Goal: Task Accomplishment & Management: Use online tool/utility

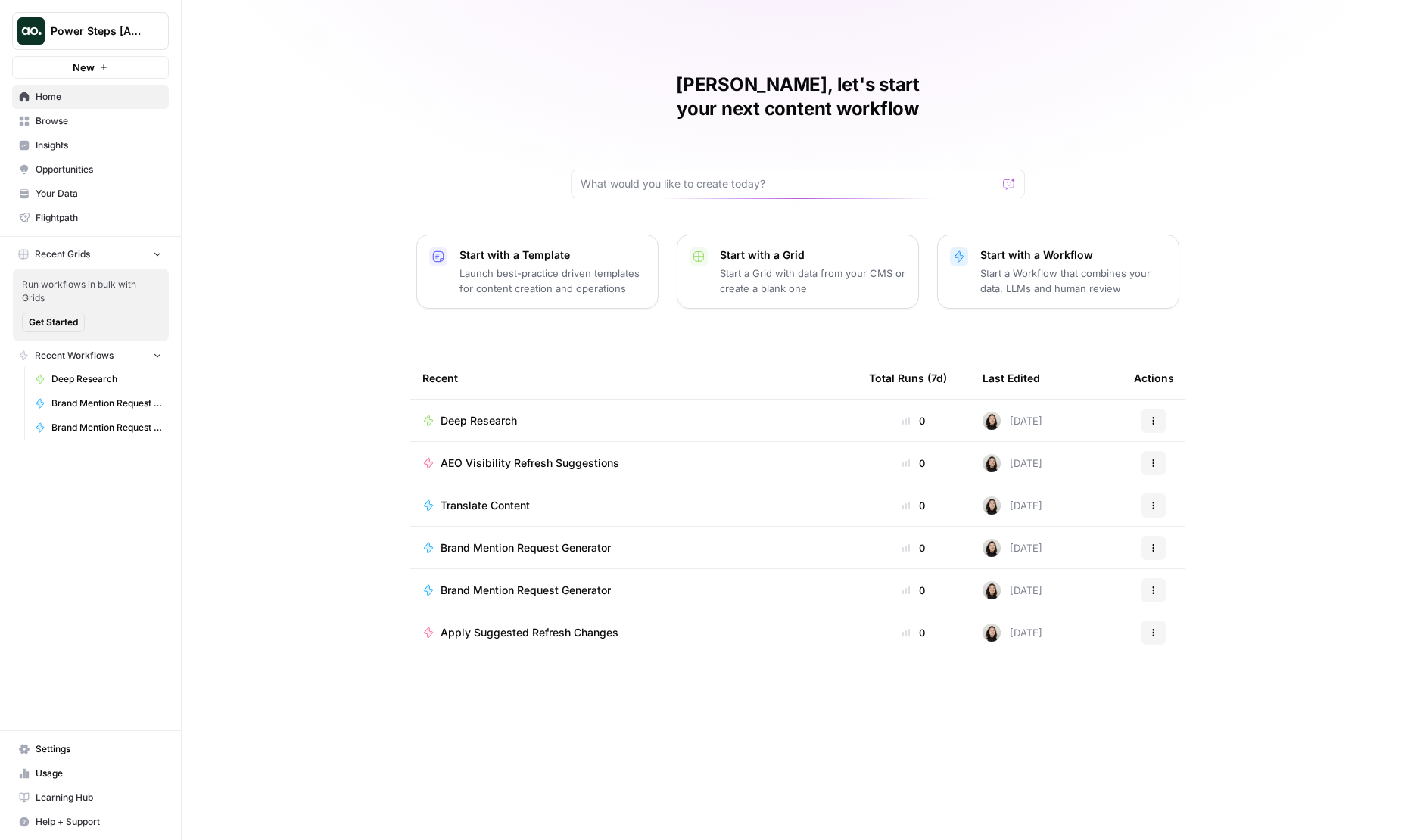
click at [90, 129] on link "Browse" at bounding box center [91, 121] width 157 height 24
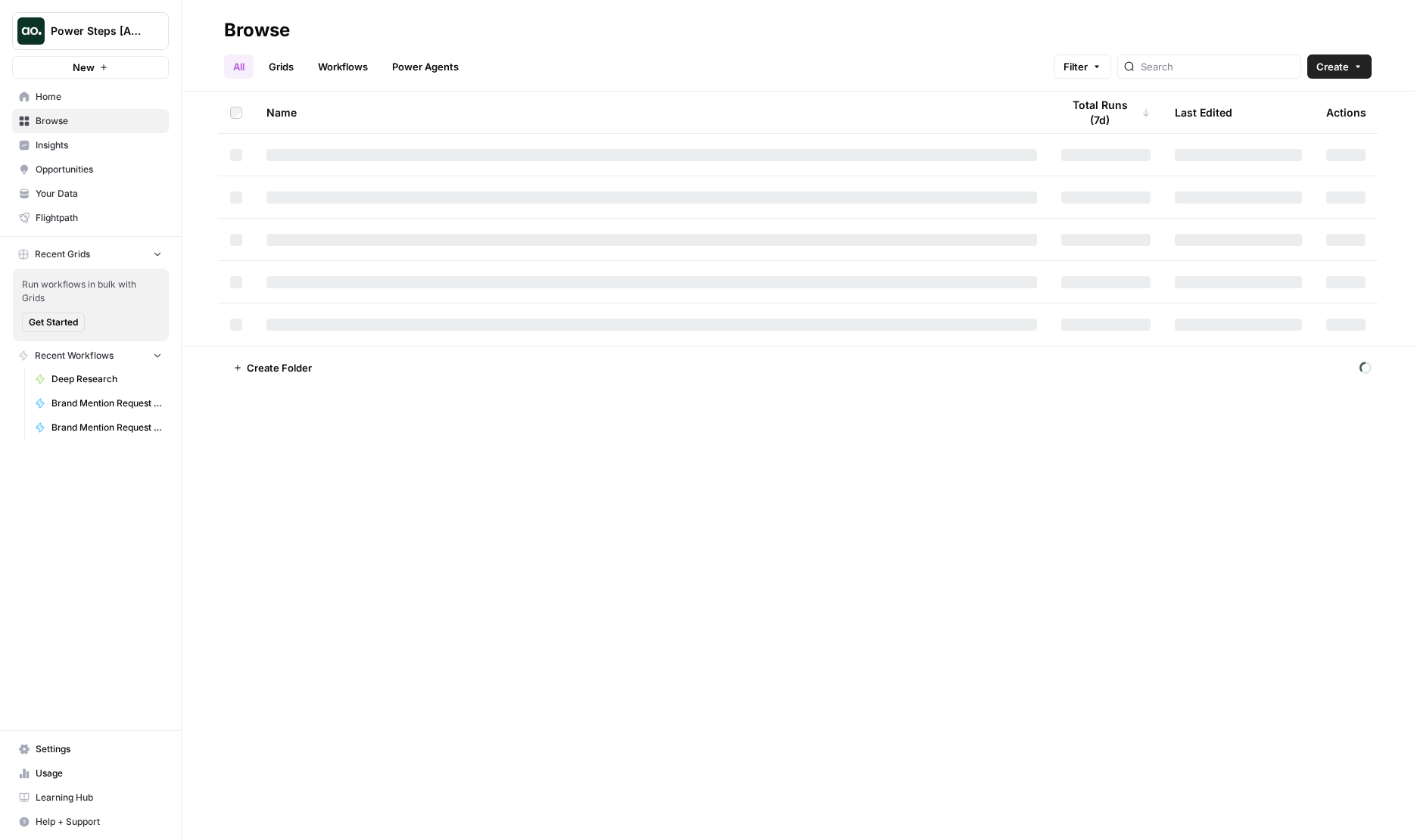
click at [327, 79] on header "Browse All Grids Workflows Power Agents Filter Create" at bounding box center [798, 45] width 1232 height 92
click at [327, 72] on link "Workflows" at bounding box center [342, 66] width 68 height 24
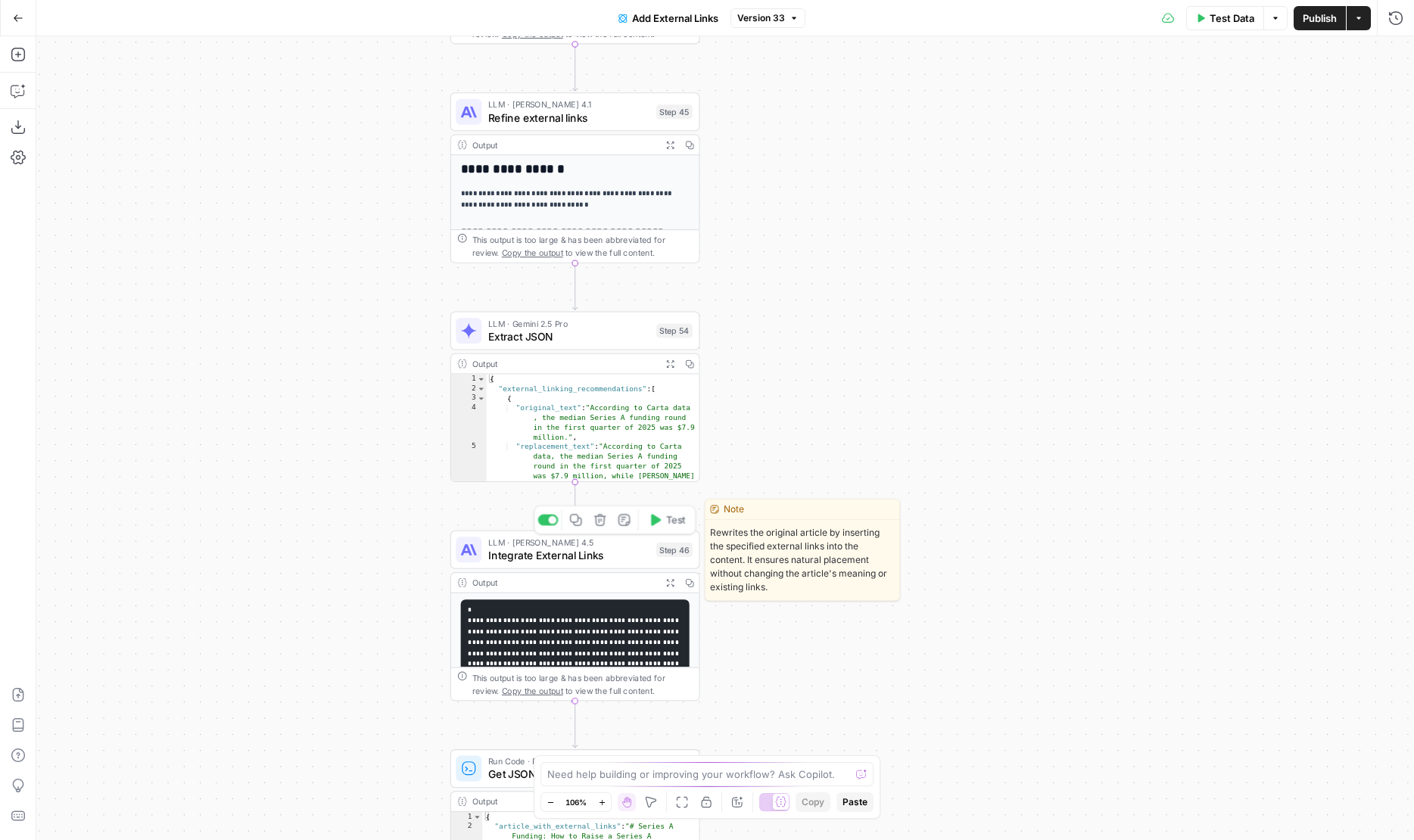
click at [642, 552] on span "Integrate External Links" at bounding box center [569, 555] width 162 height 16
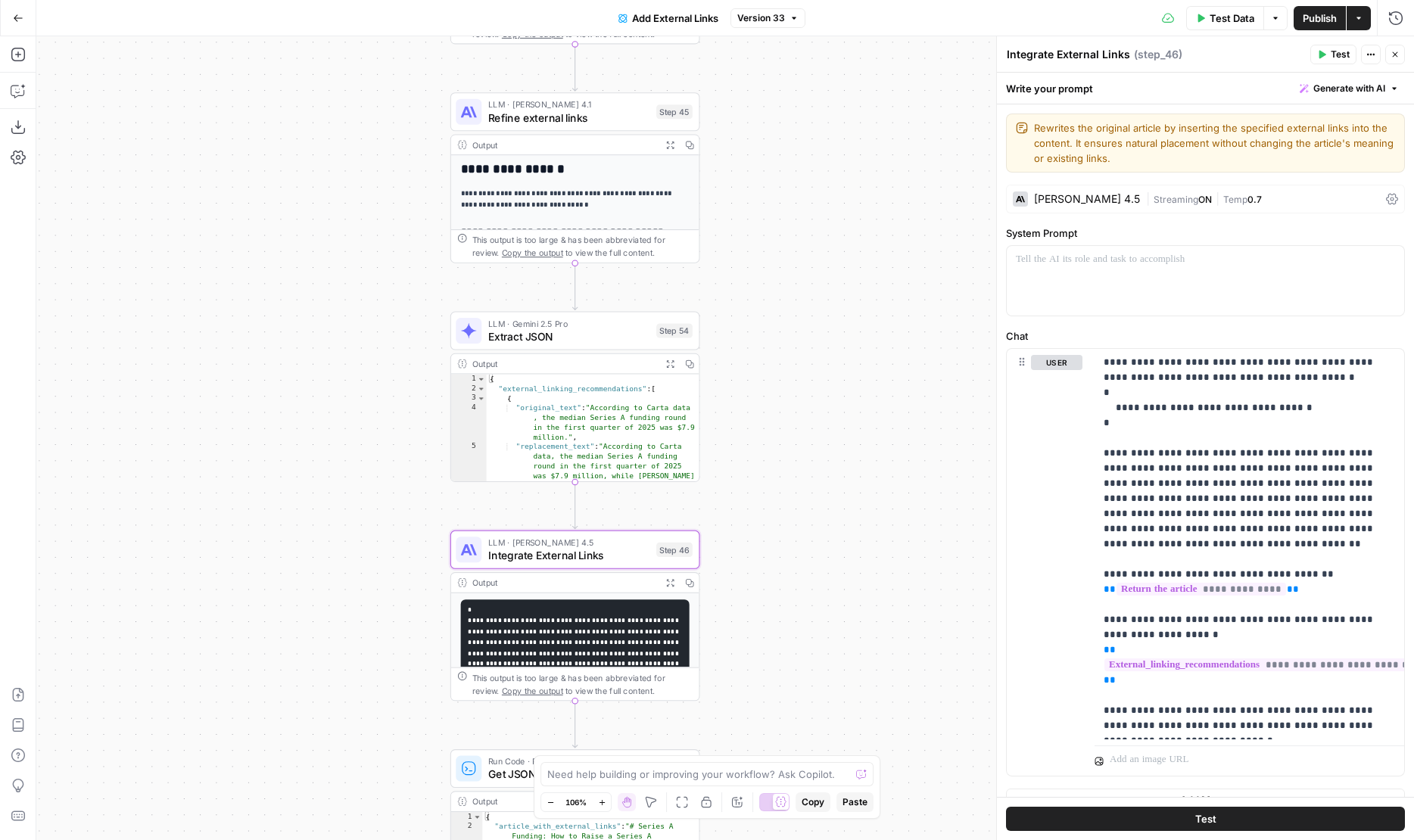
click at [1078, 189] on div "Claude Sonnet 4.5 | Streaming ON | Temp 0.7" at bounding box center [1205, 198] width 399 height 28
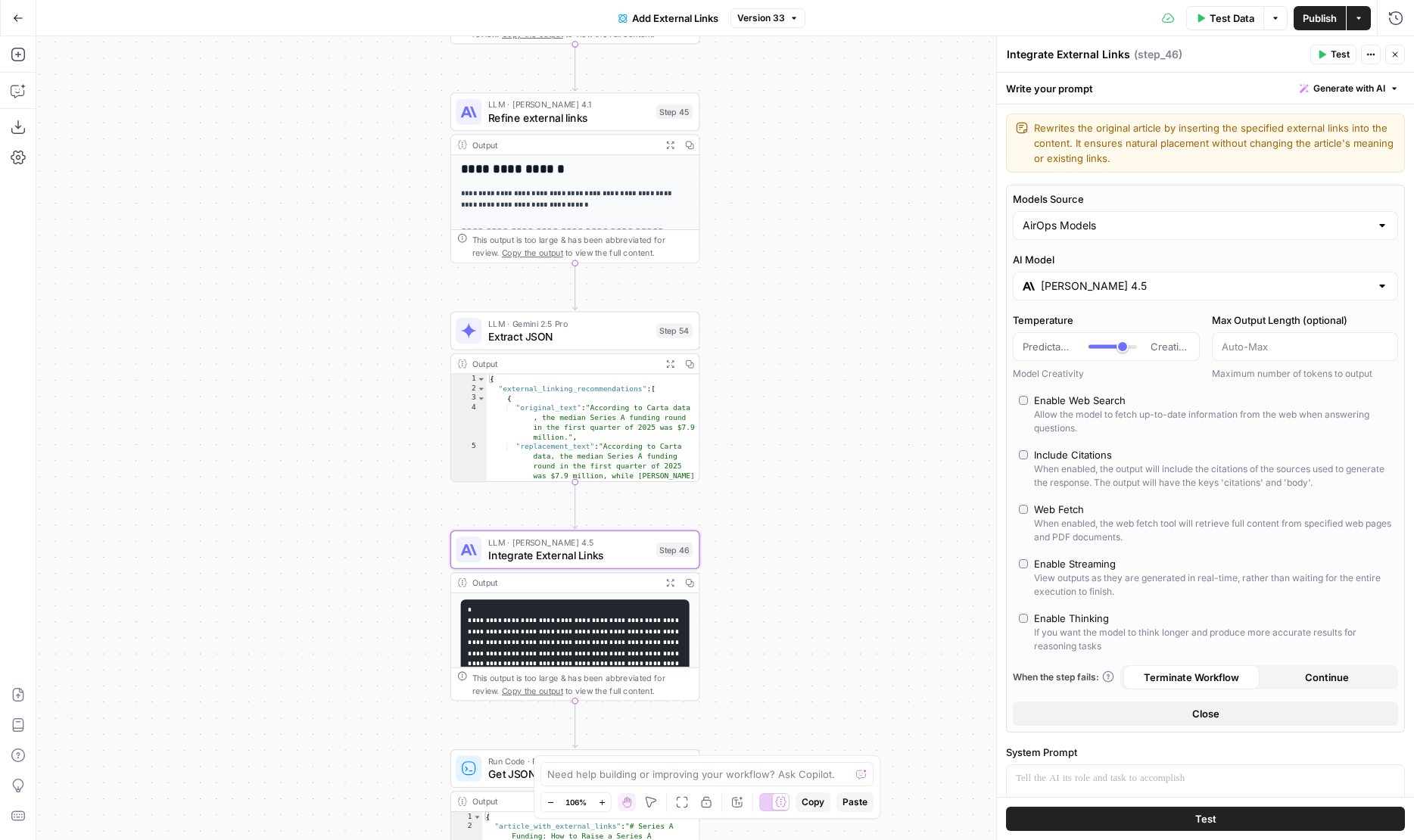
click at [1076, 286] on input "Claude Sonnet 4.5" at bounding box center [1206, 286] width 329 height 15
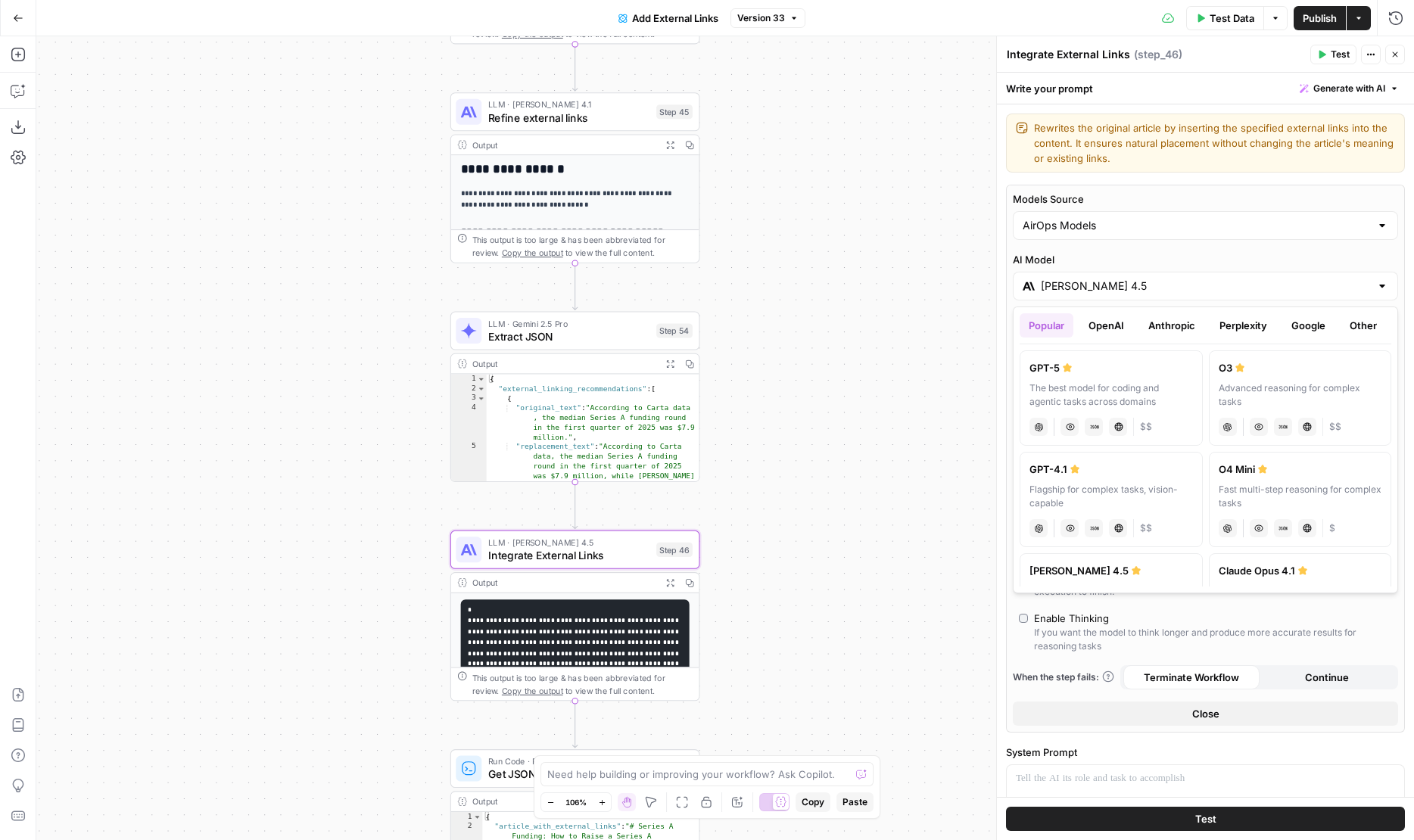
click at [1080, 418] on div "chat Vision Capabilities JSON Mode Live Web Research $$" at bounding box center [1111, 425] width 164 height 22
type input "GPT-5"
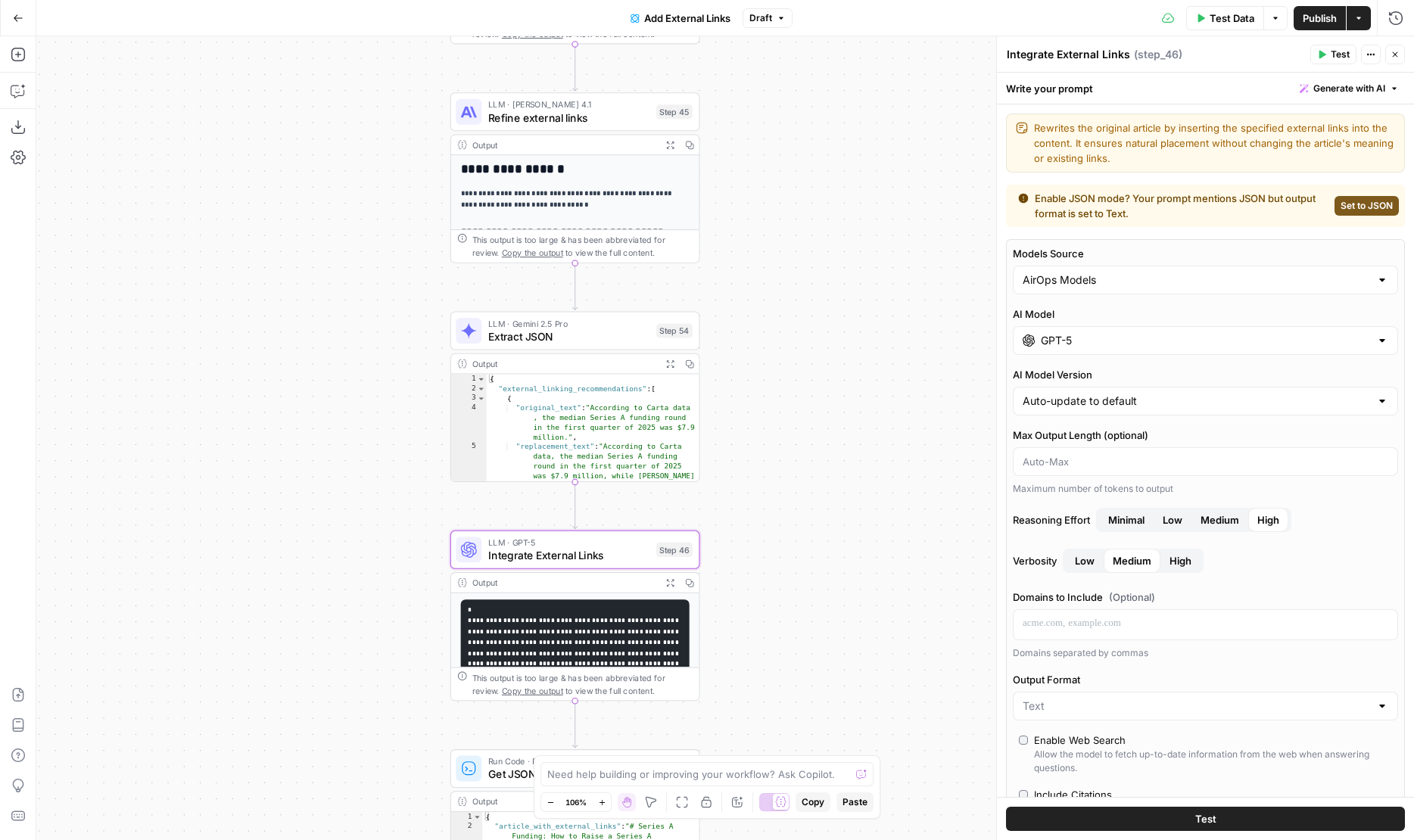
click at [1367, 212] on button "Set to JSON" at bounding box center [1366, 206] width 65 height 20
type input "JSON"
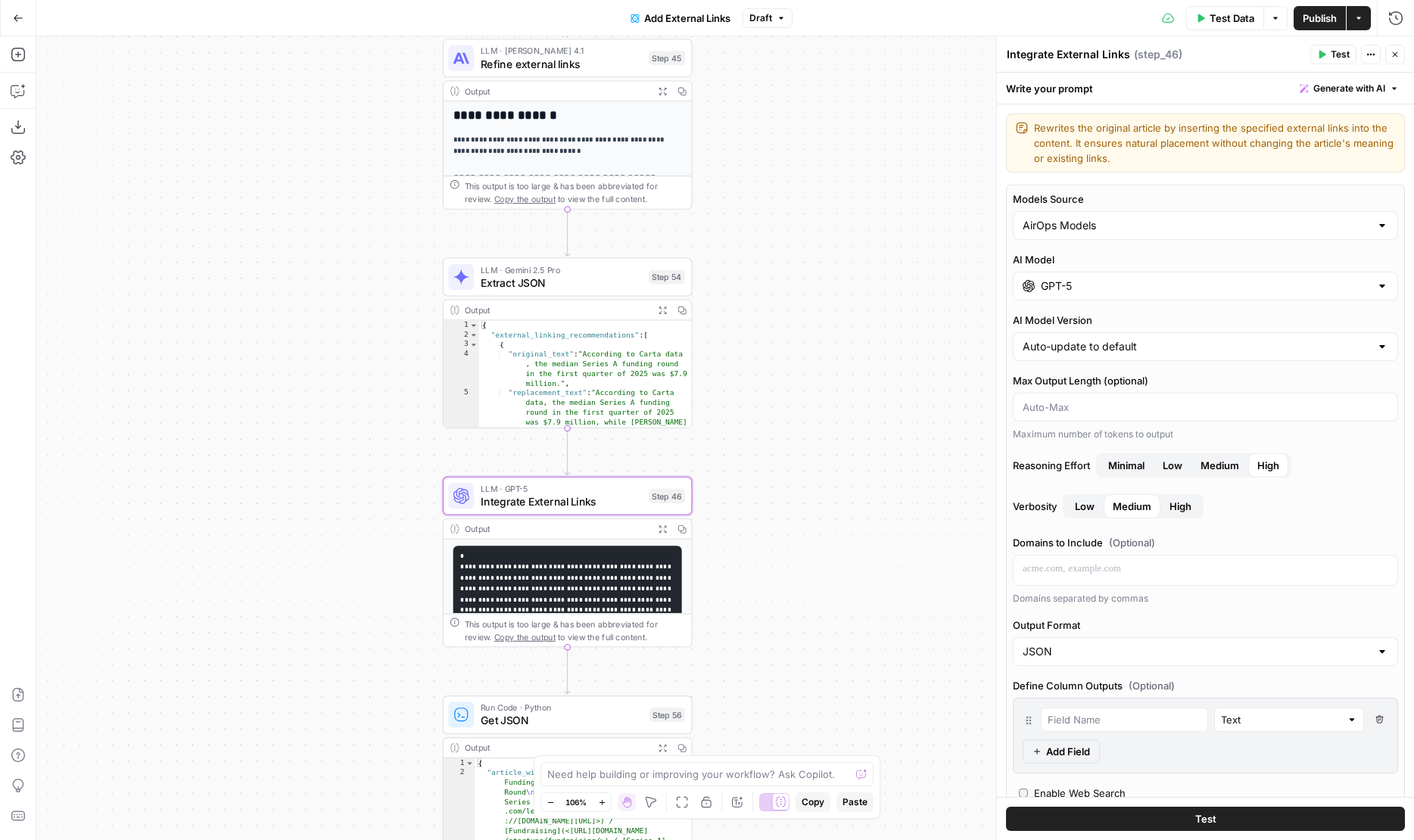
drag, startPoint x: 855, startPoint y: 462, endPoint x: 848, endPoint y: 408, distance: 54.5
click at [848, 408] on div "**********" at bounding box center [725, 438] width 1378 height 804
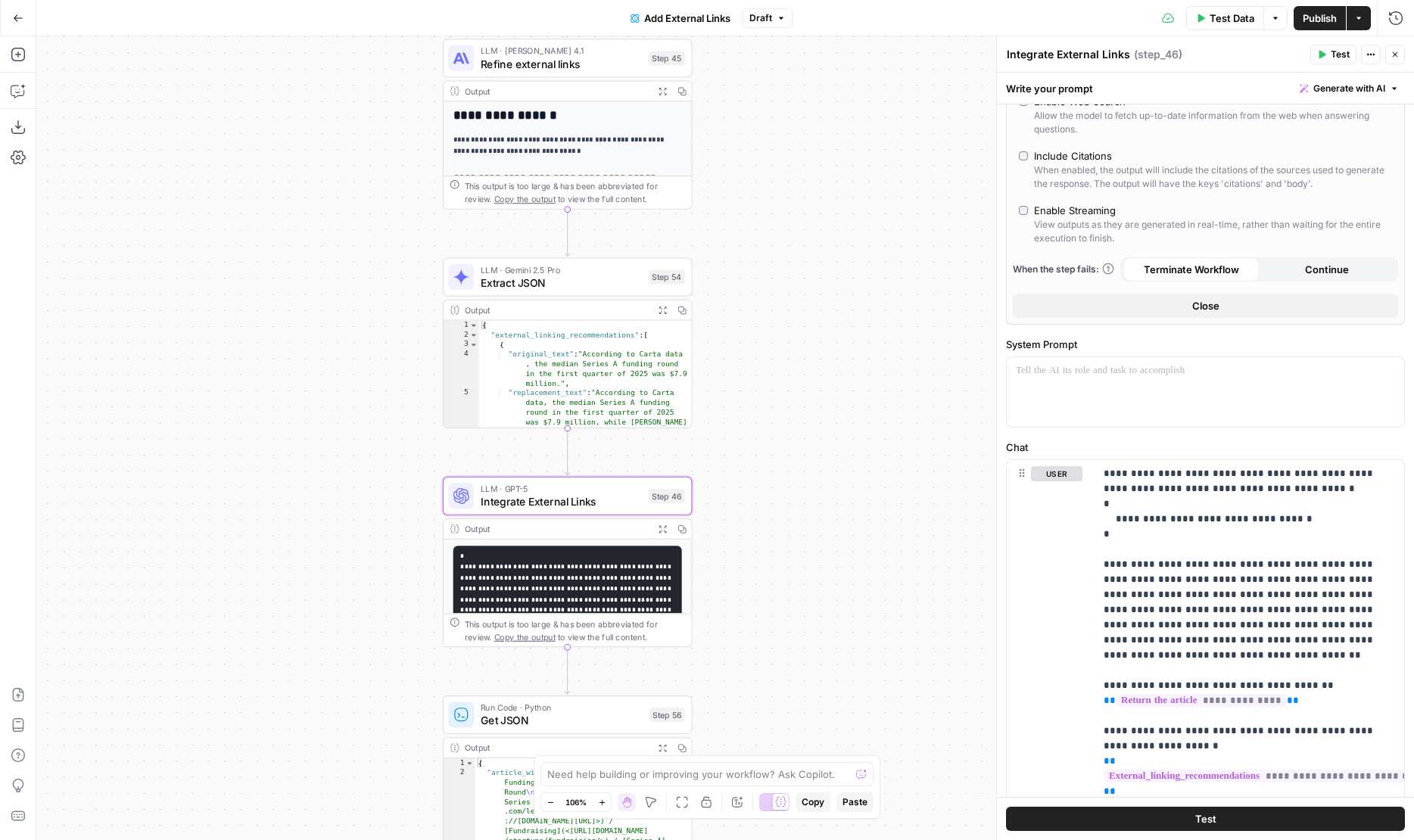
scroll to position [826, 0]
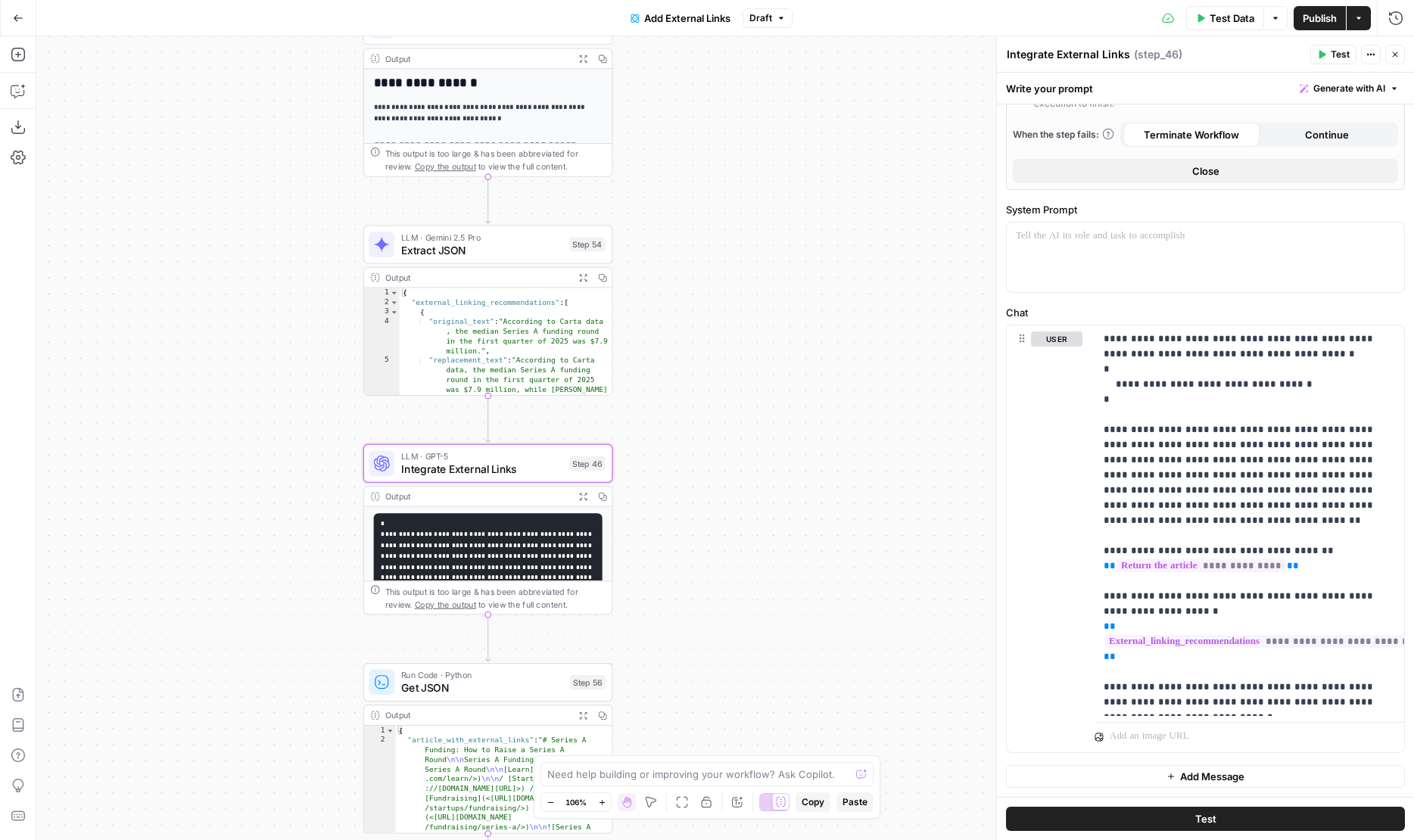
drag, startPoint x: 783, startPoint y: 265, endPoint x: 704, endPoint y: 216, distance: 93.0
click at [704, 218] on div "**********" at bounding box center [725, 438] width 1378 height 804
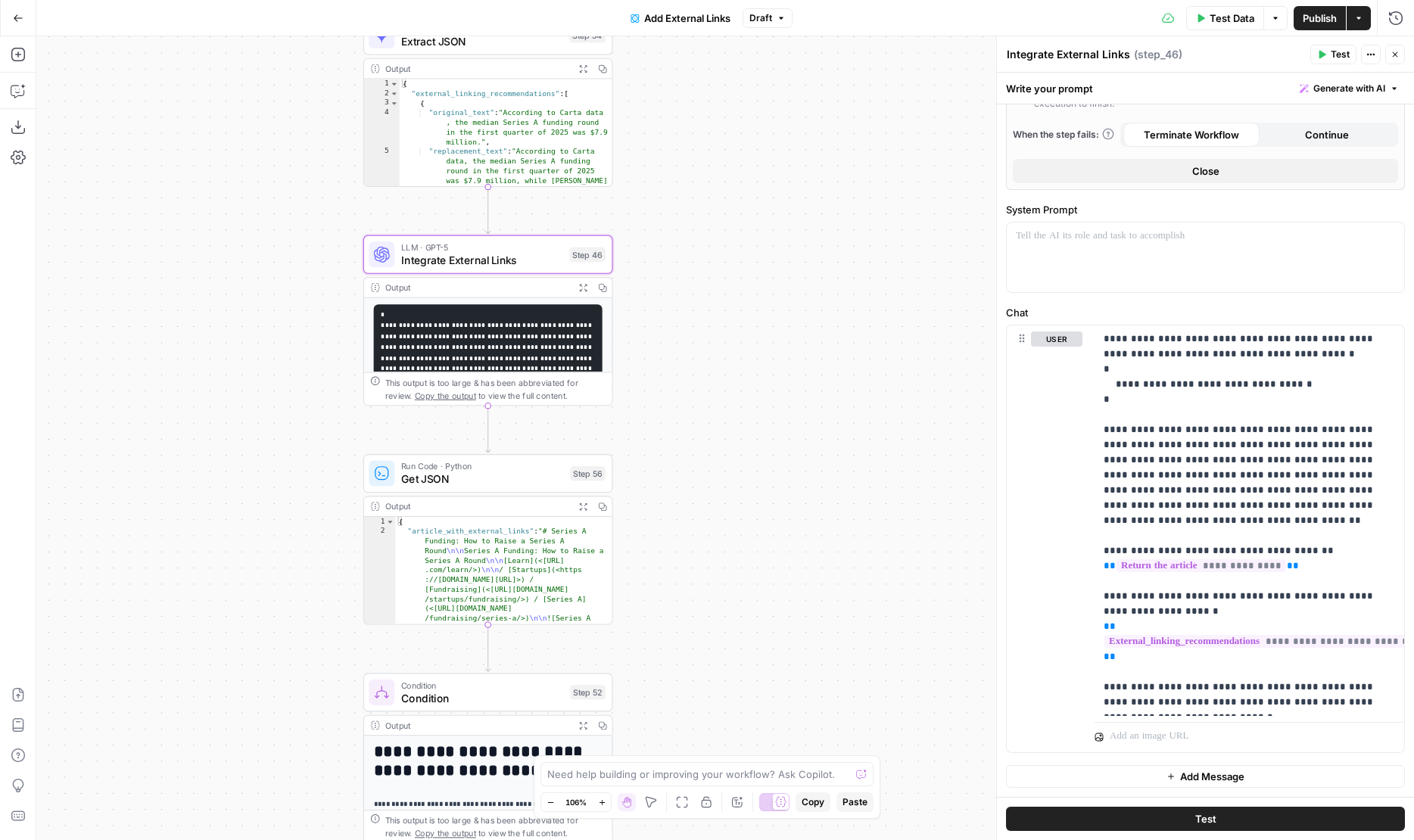
drag, startPoint x: 704, startPoint y: 480, endPoint x: 705, endPoint y: 219, distance: 261.0
click at [704, 222] on div "**********" at bounding box center [725, 438] width 1378 height 804
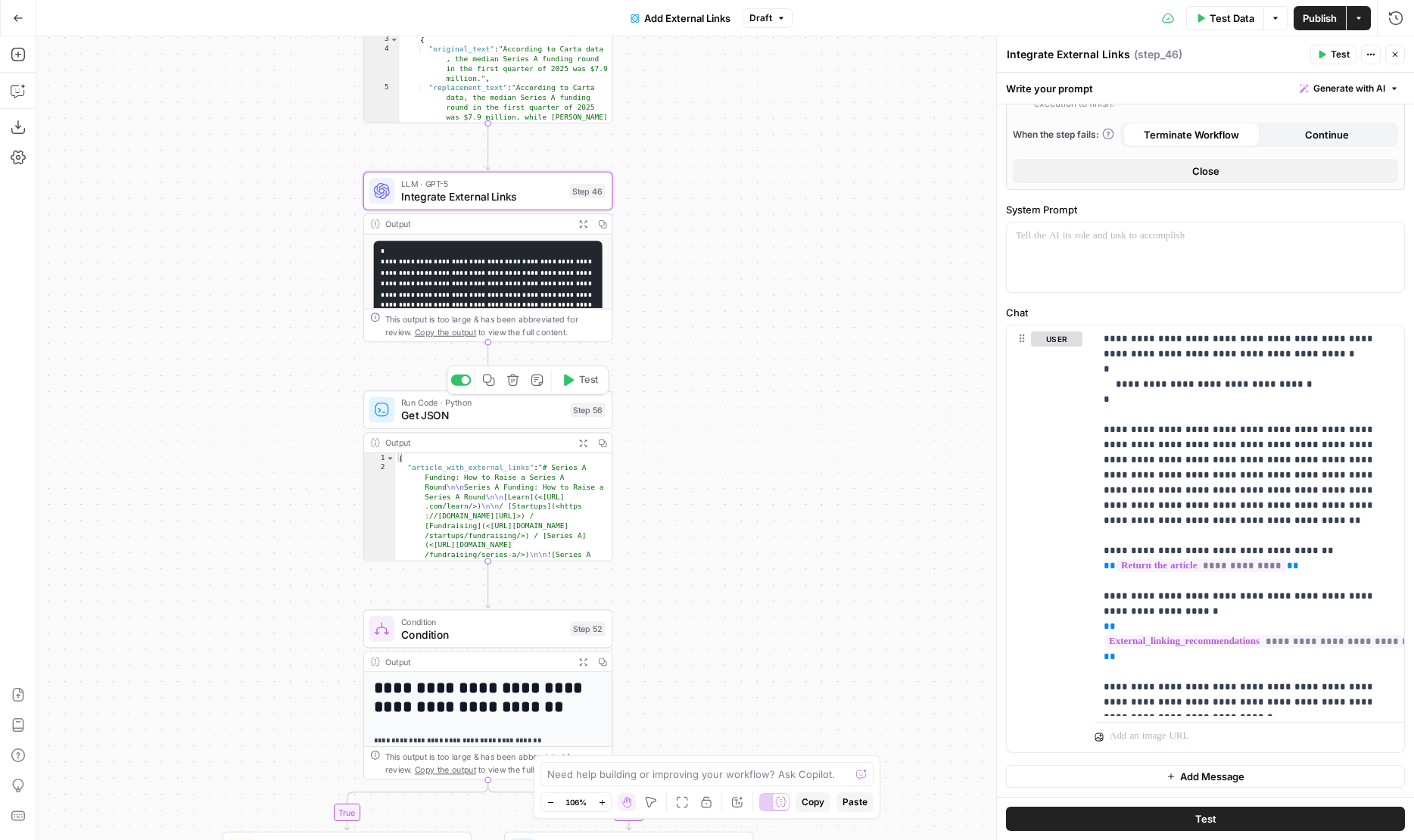
click at [458, 378] on div at bounding box center [461, 380] width 21 height 12
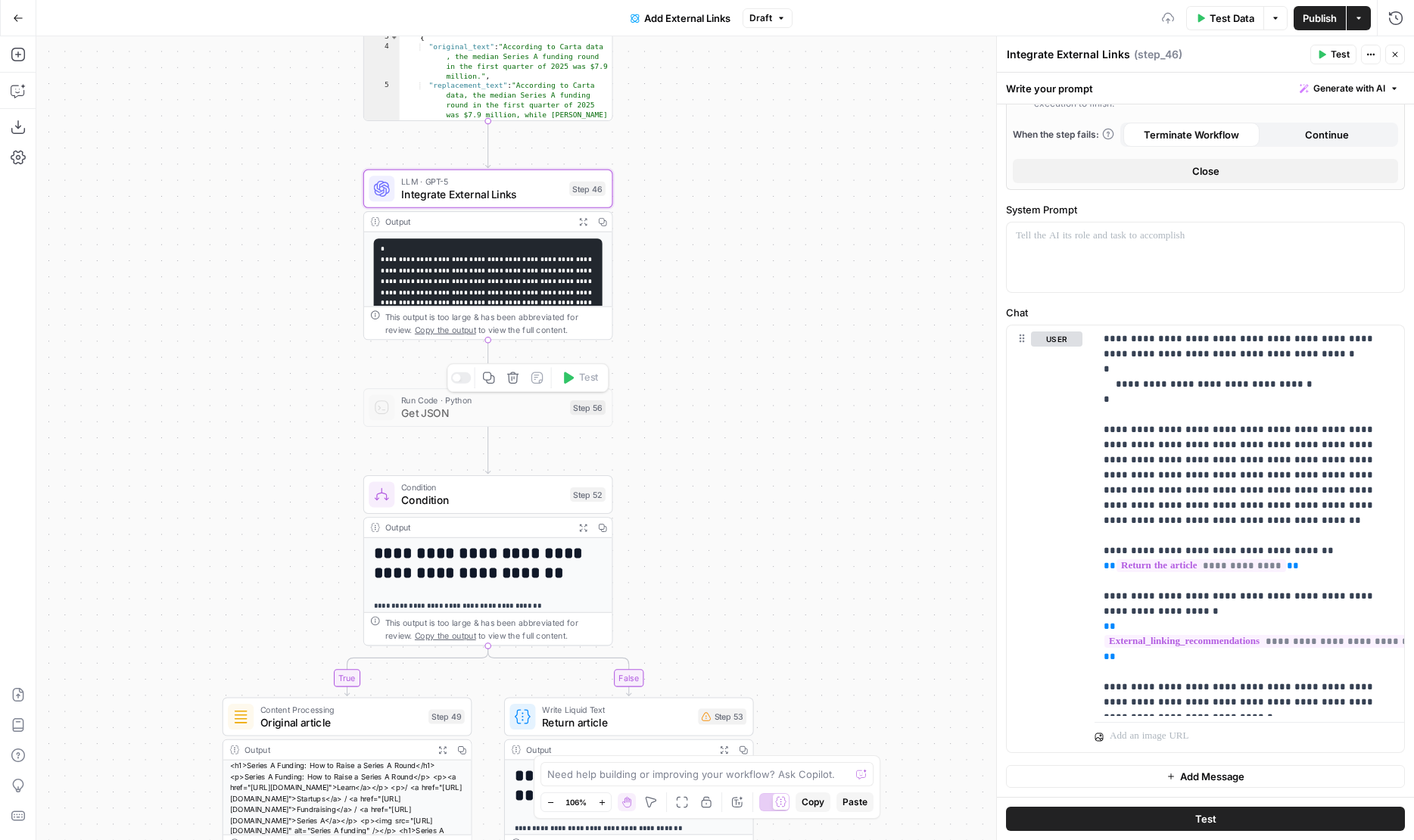
drag, startPoint x: 687, startPoint y: 460, endPoint x: 687, endPoint y: 289, distance: 171.0
click at [687, 289] on div "**********" at bounding box center [725, 438] width 1378 height 804
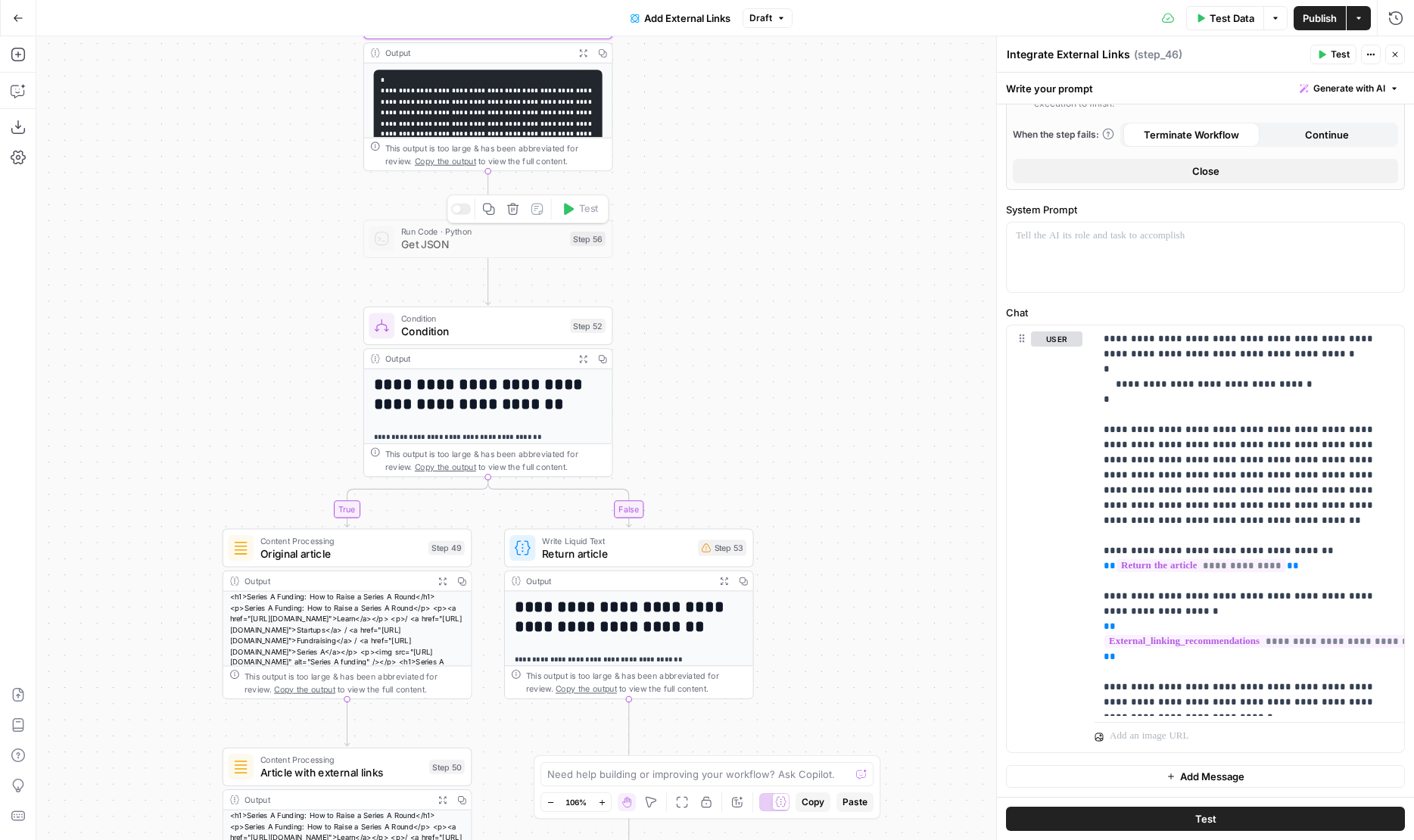
click at [509, 211] on icon "button" at bounding box center [512, 209] width 12 height 12
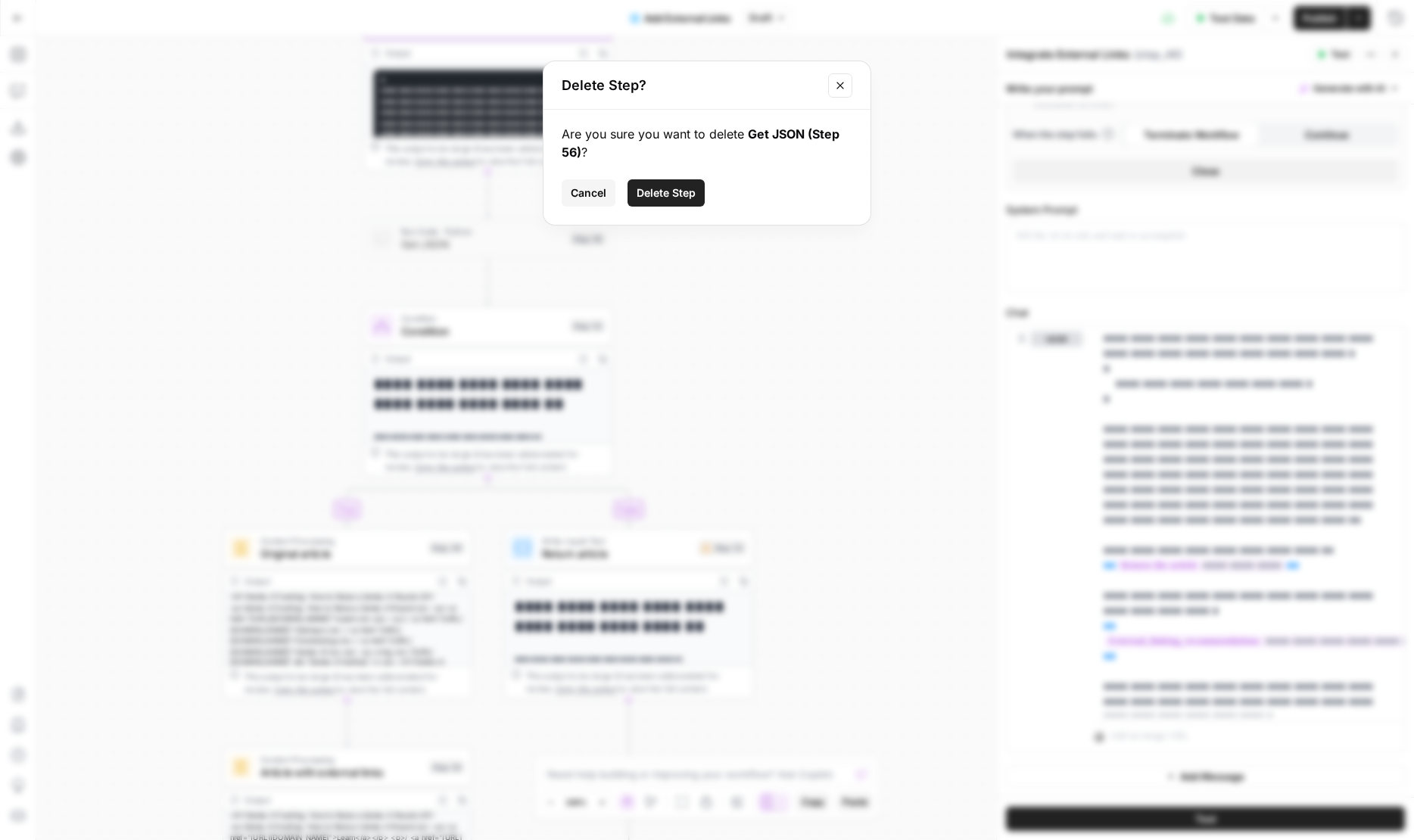
click at [675, 194] on span "Delete Step" at bounding box center [665, 193] width 59 height 15
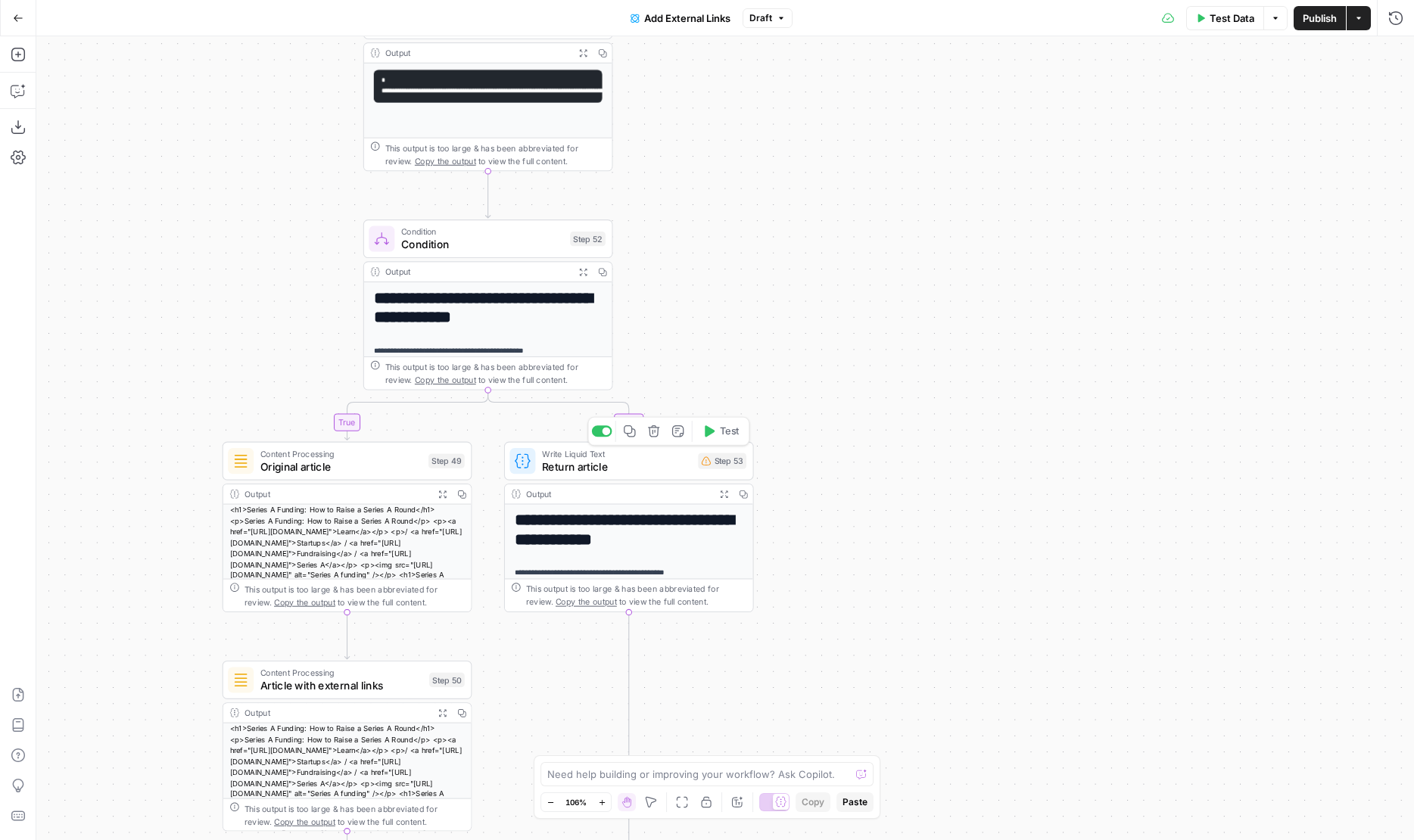
click at [660, 467] on span "Return article" at bounding box center [616, 466] width 150 height 16
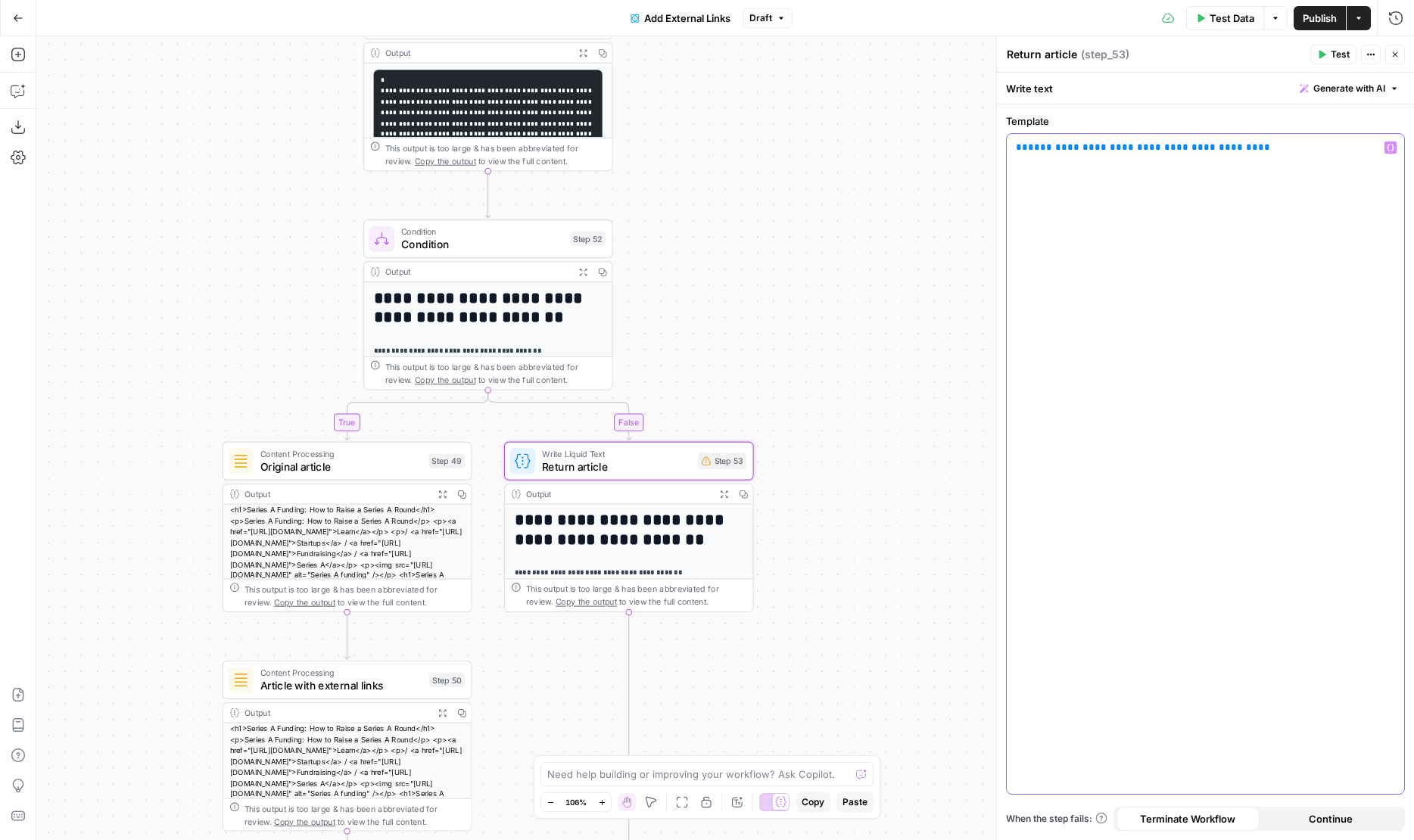
click at [1055, 146] on span "**********" at bounding box center [1142, 147] width 230 height 10
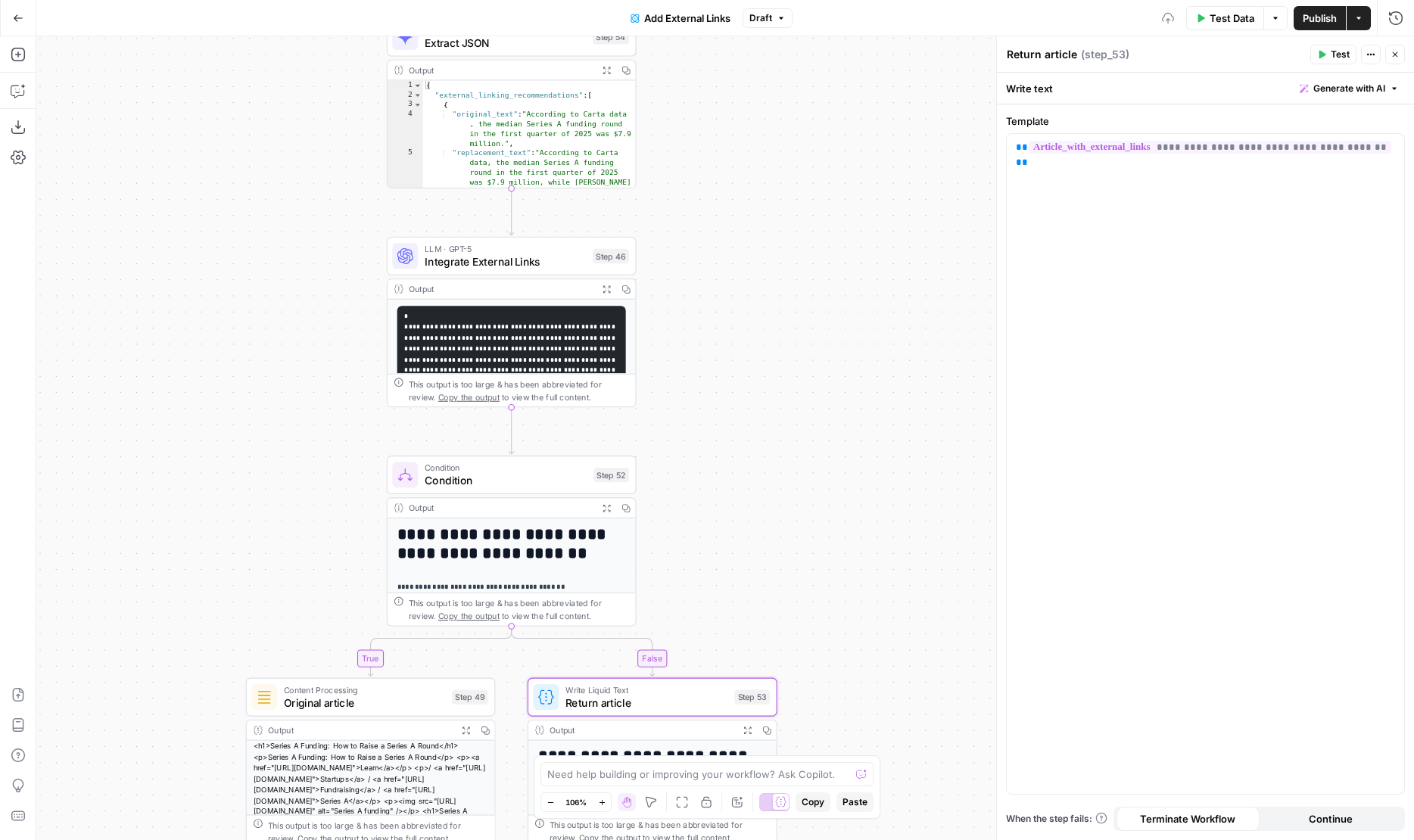
drag, startPoint x: 729, startPoint y: 182, endPoint x: 753, endPoint y: 418, distance: 237.2
click at [753, 418] on div "**********" at bounding box center [725, 438] width 1378 height 804
drag, startPoint x: 753, startPoint y: 418, endPoint x: 778, endPoint y: 298, distance: 122.6
click at [778, 298] on div "**********" at bounding box center [725, 438] width 1378 height 804
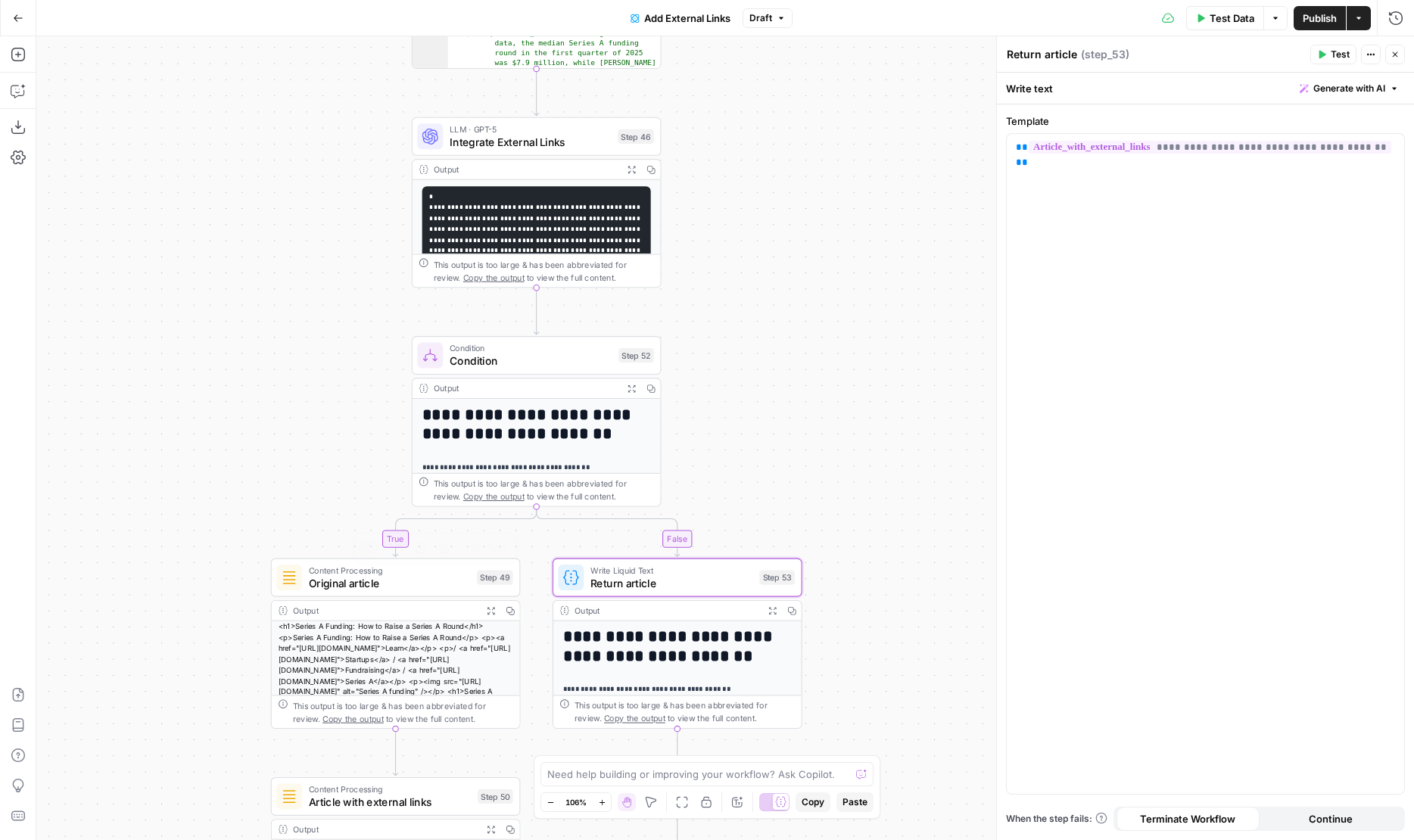
click at [371, 586] on span "Original article" at bounding box center [389, 583] width 162 height 16
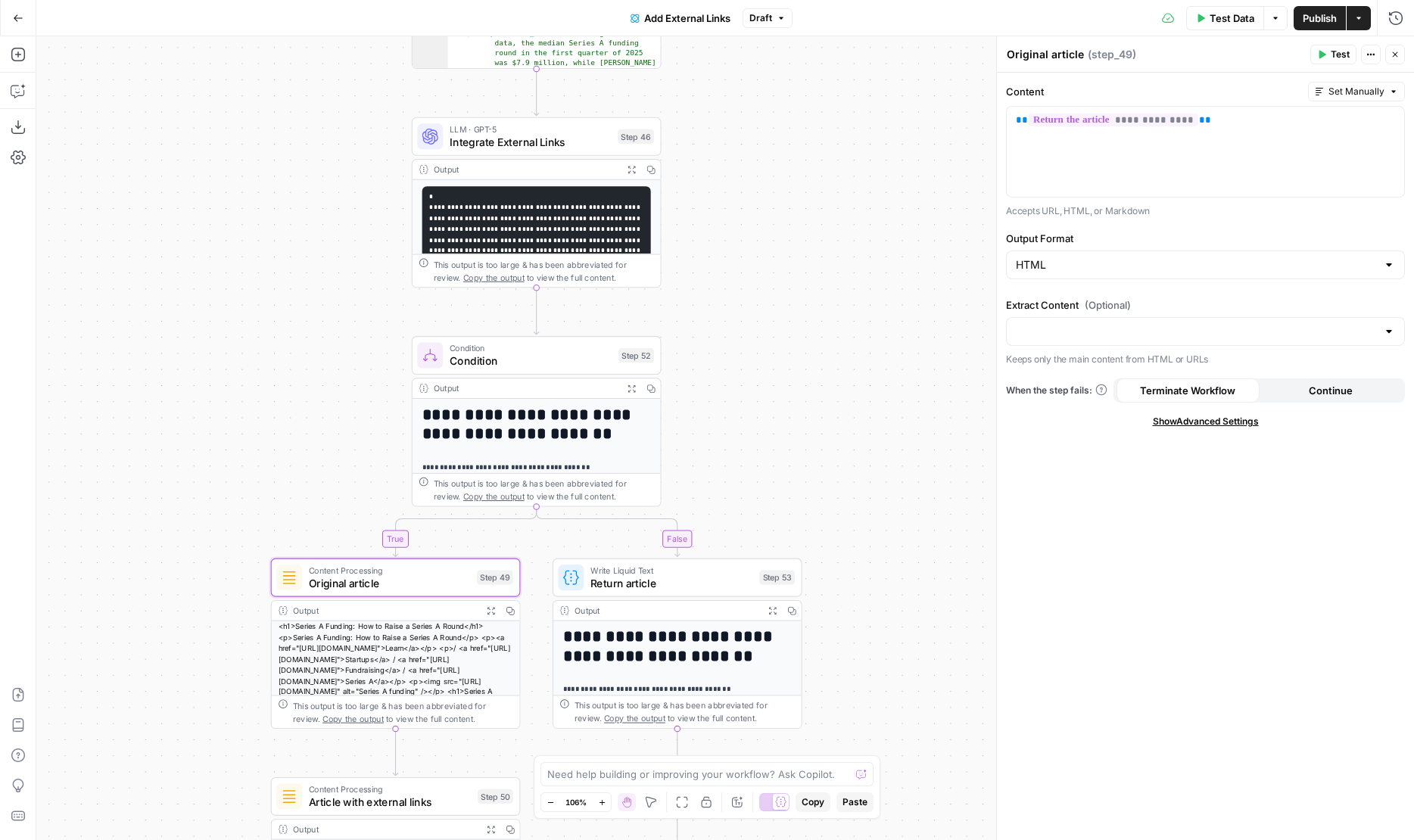
click at [332, 797] on span "Article with external links" at bounding box center [390, 802] width 163 height 16
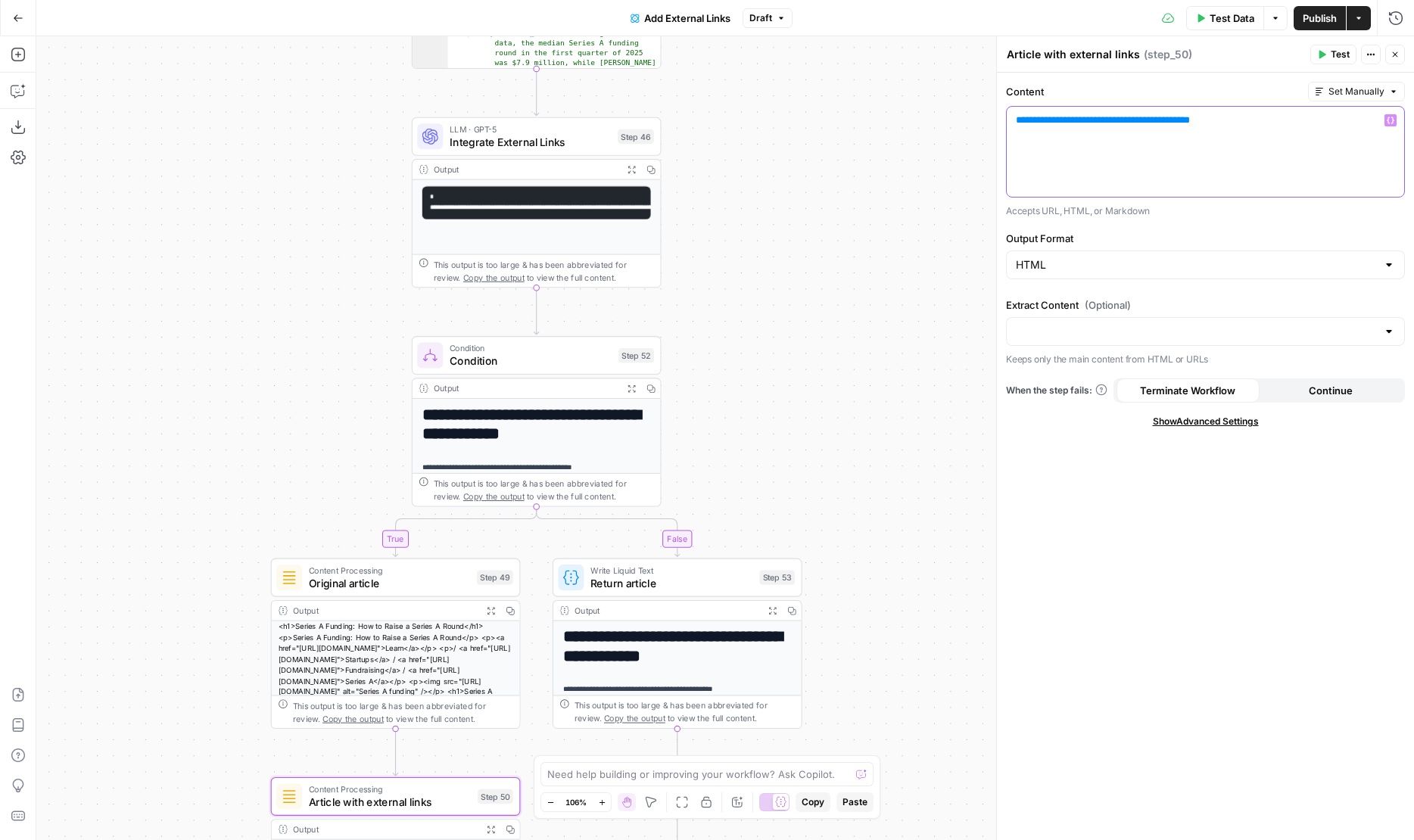
click at [1052, 117] on span "**********" at bounding box center [1102, 120] width 159 height 10
click at [1312, 22] on span "Publish" at bounding box center [1319, 18] width 34 height 15
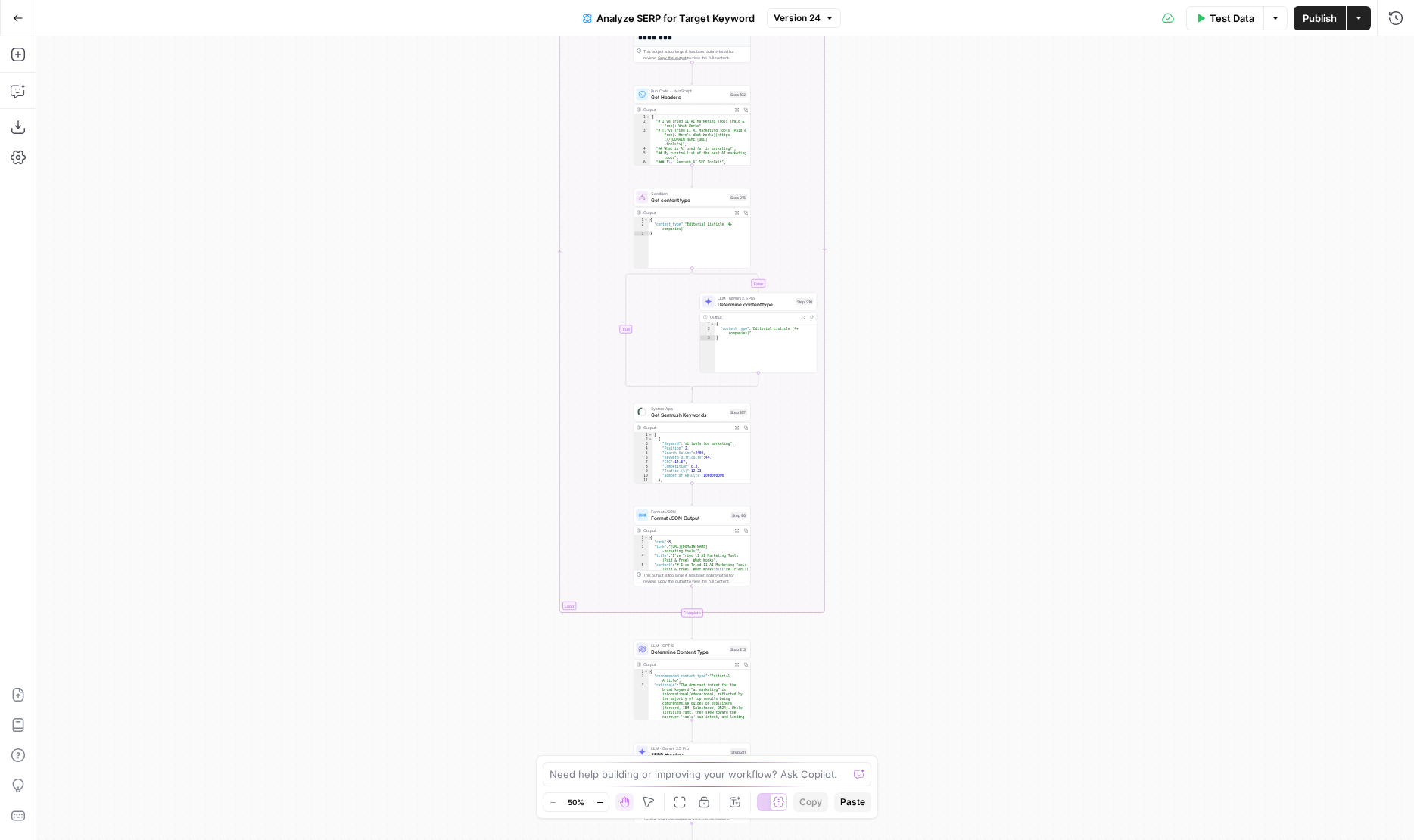
drag, startPoint x: 493, startPoint y: 145, endPoint x: 777, endPoint y: 706, distance: 628.8
click at [365, 598] on div "true false true false Workflow Input Settings Inputs Run Code · Python Get SERP…" at bounding box center [725, 438] width 1378 height 804
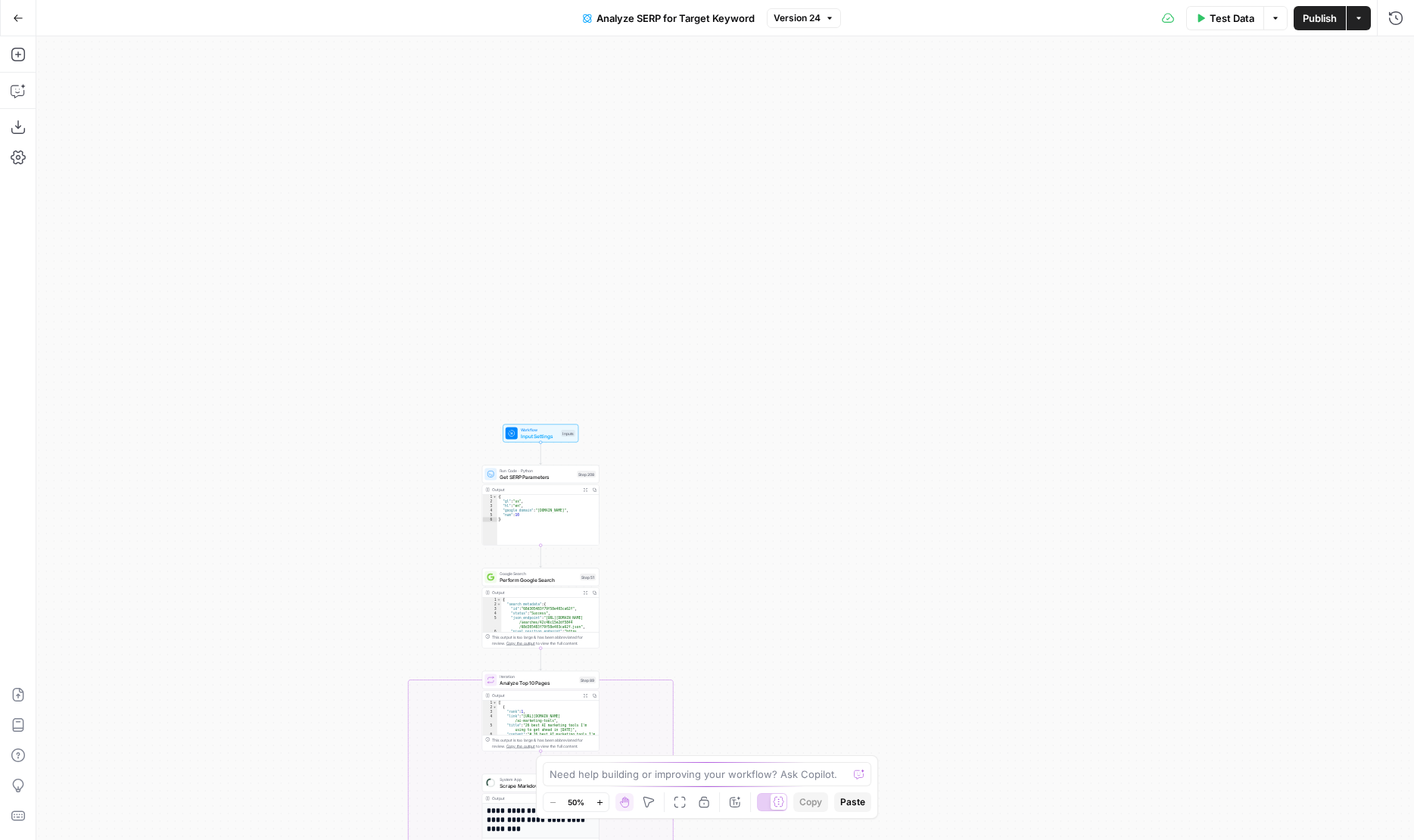
click at [775, 705] on div "true false true false Workflow Input Settings Inputs Run Code · Python Get SERP…" at bounding box center [725, 438] width 1378 height 804
drag, startPoint x: 771, startPoint y: 705, endPoint x: 659, endPoint y: 218, distance: 499.7
click at [660, 218] on div "true false true false Workflow Input Settings Inputs Run Code · Python Get SERP…" at bounding box center [725, 438] width 1378 height 804
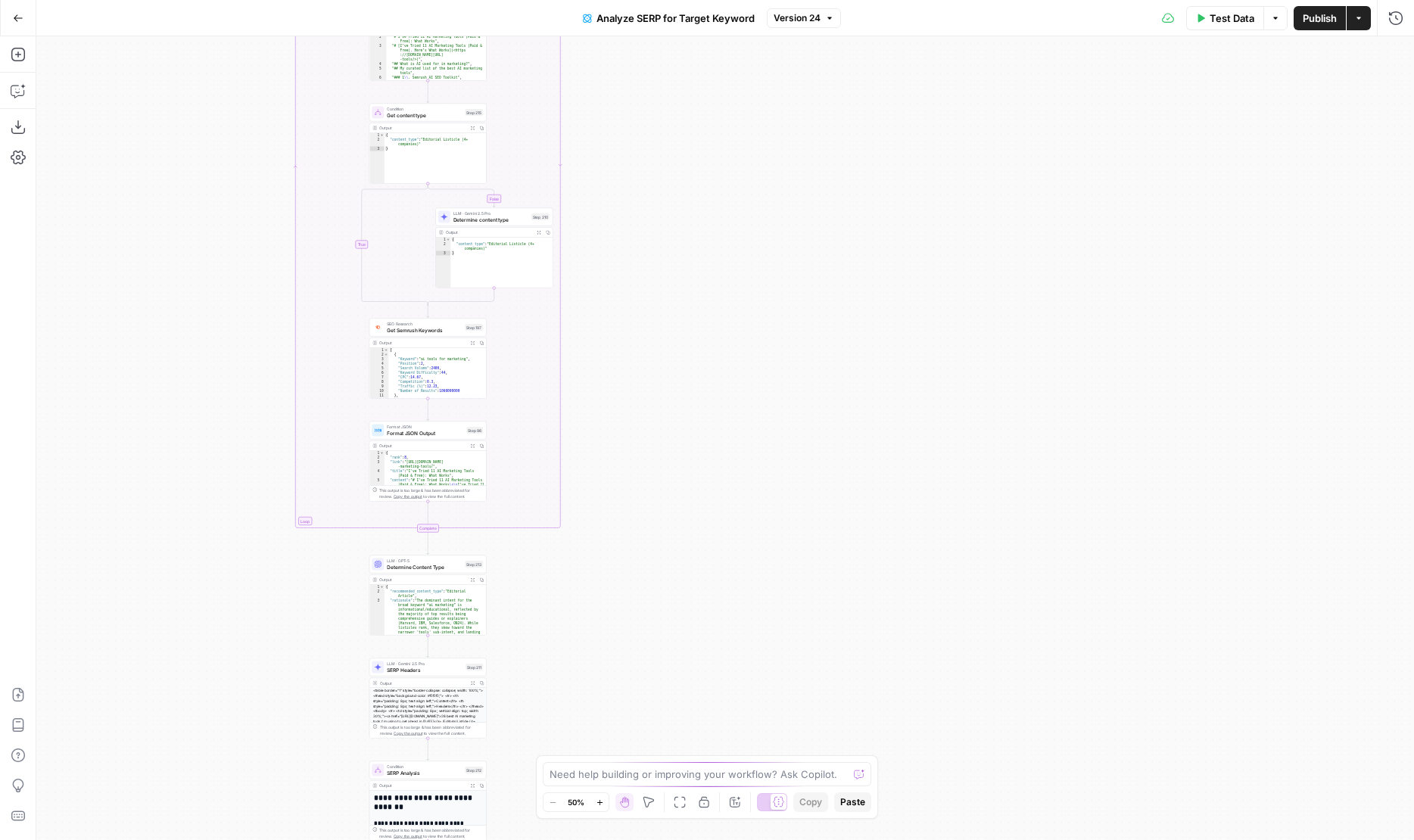
drag, startPoint x: 662, startPoint y: 542, endPoint x: 662, endPoint y: 131, distance: 411.0
click at [662, 131] on div "true false true false Workflow Input Settings Inputs Run Code · Python Get SERP…" at bounding box center [725, 438] width 1378 height 804
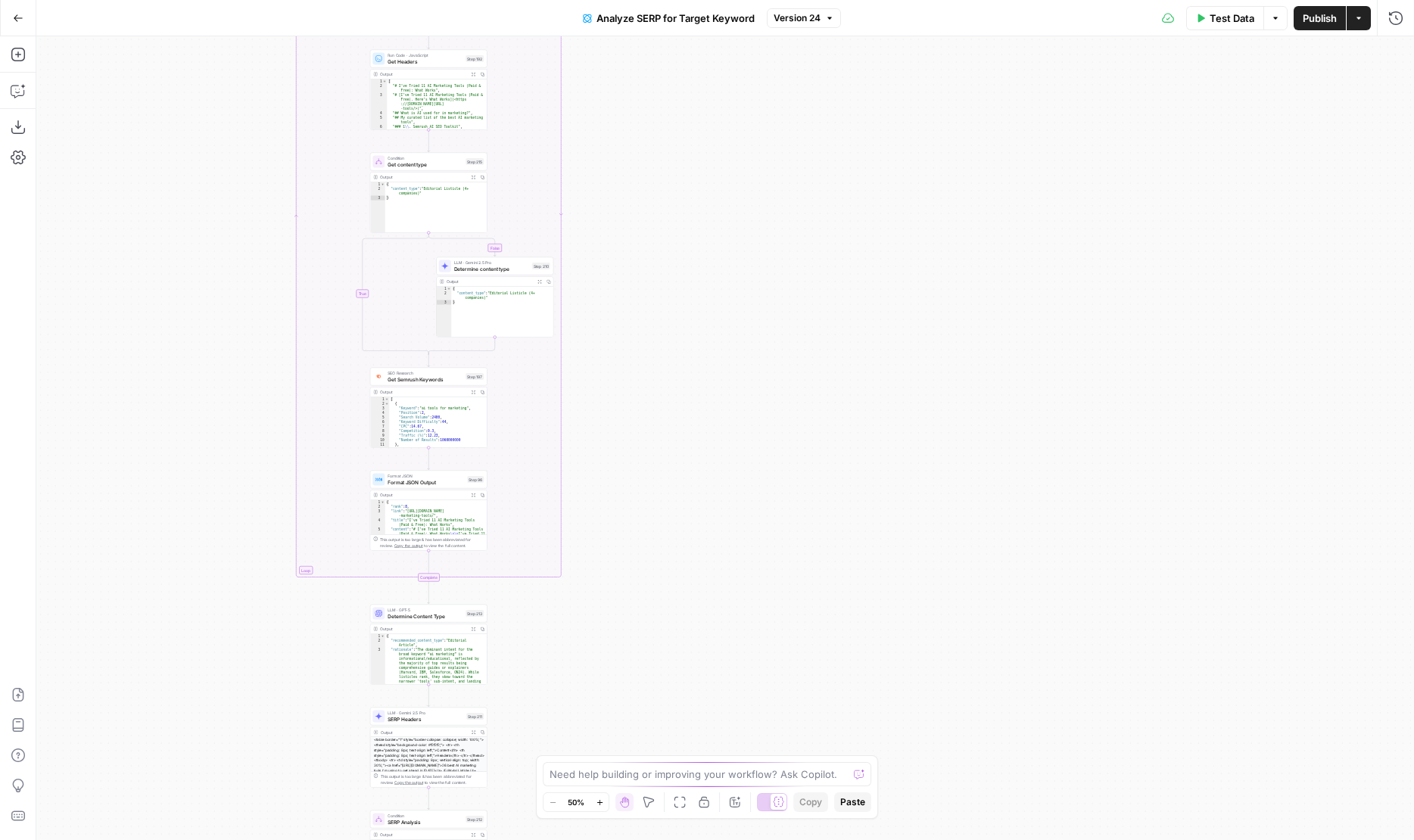
drag, startPoint x: 662, startPoint y: 131, endPoint x: 662, endPoint y: 213, distance: 82.0
click at [662, 214] on div "true false true false Workflow Input Settings Inputs Run Code · Python Get SERP…" at bounding box center [725, 438] width 1378 height 804
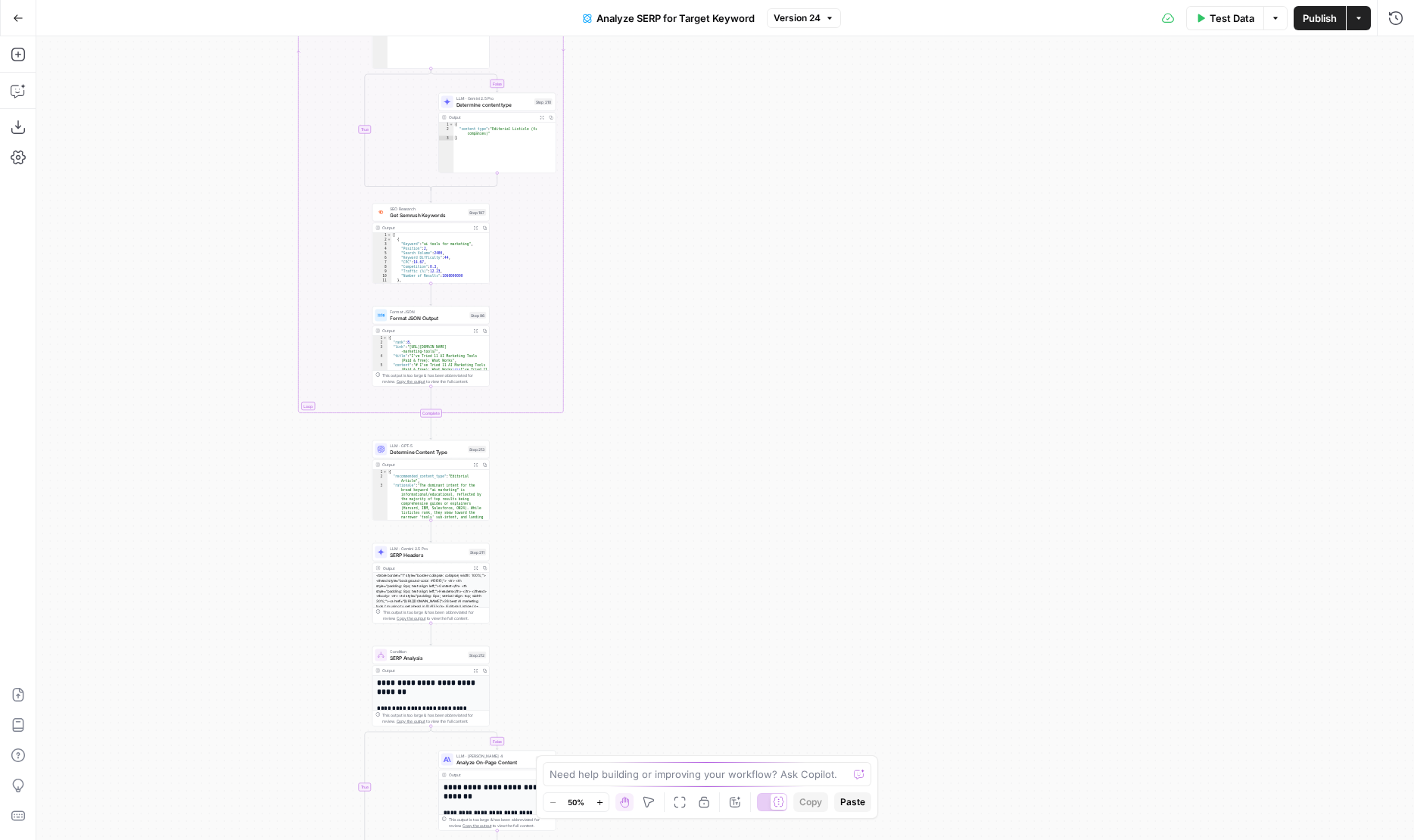
drag, startPoint x: 648, startPoint y: 469, endPoint x: 663, endPoint y: 256, distance: 213.5
click at [660, 262] on div "true false true false Workflow Input Settings Inputs Run Code · Python Get SERP…" at bounding box center [725, 438] width 1378 height 804
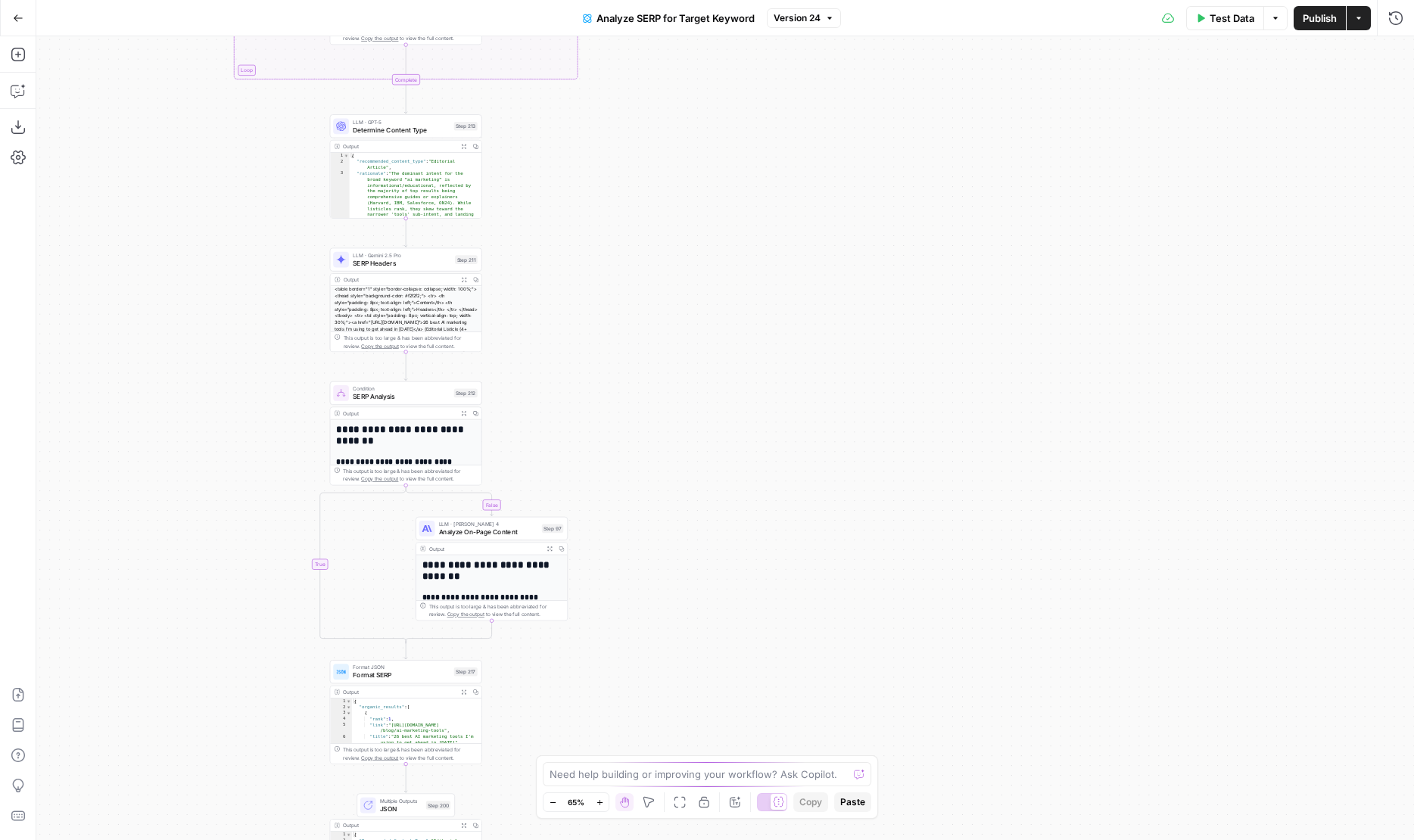
drag, startPoint x: 585, startPoint y: 592, endPoint x: 591, endPoint y: 308, distance: 284.1
click at [591, 308] on div "true false true false Workflow Input Settings Inputs Run Code · Python Get SERP…" at bounding box center [725, 438] width 1378 height 804
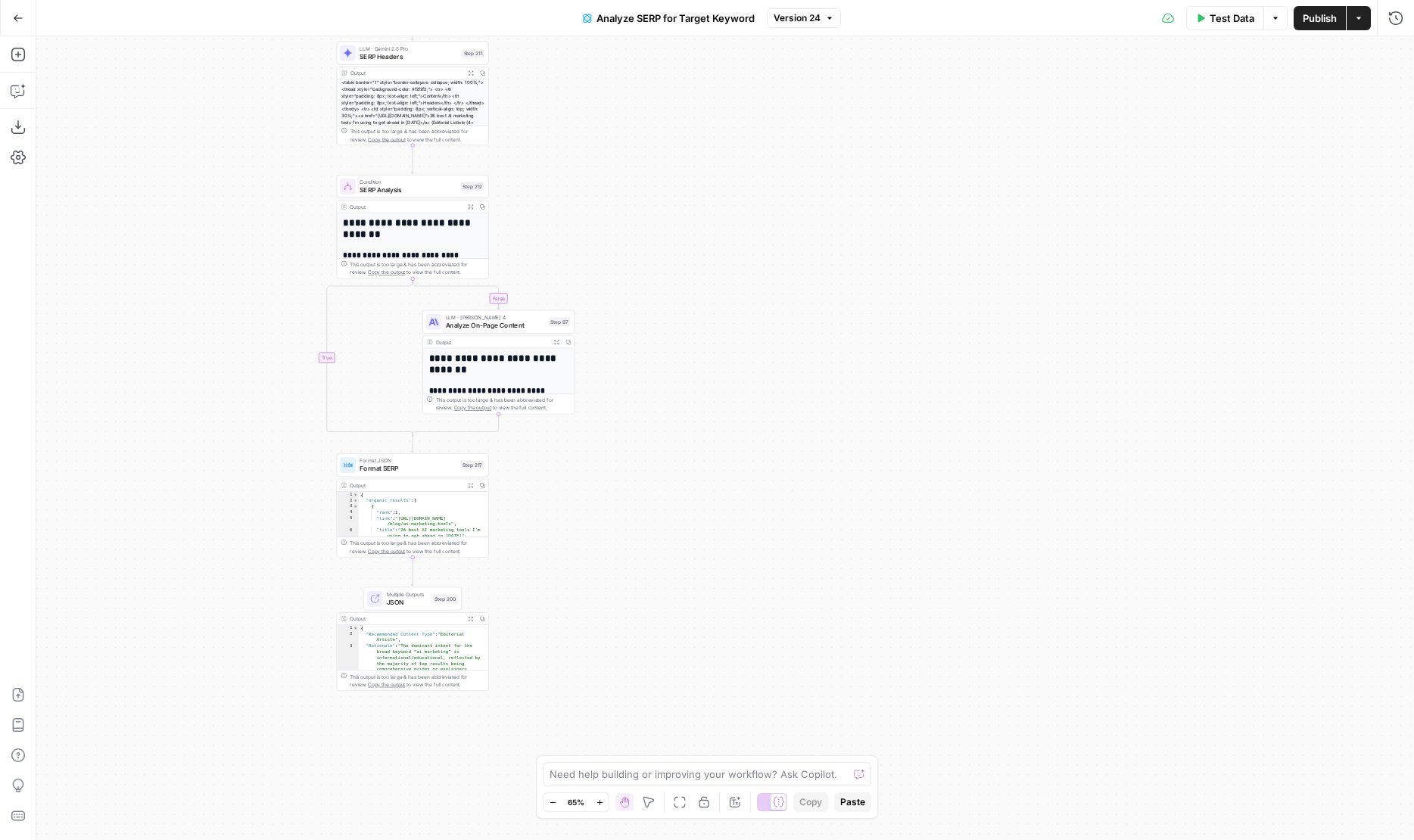
drag, startPoint x: 590, startPoint y: 308, endPoint x: 595, endPoint y: 105, distance: 203.1
click at [596, 105] on div "true false true false Workflow Input Settings Inputs Run Code · Python Get SERP…" at bounding box center [725, 438] width 1378 height 804
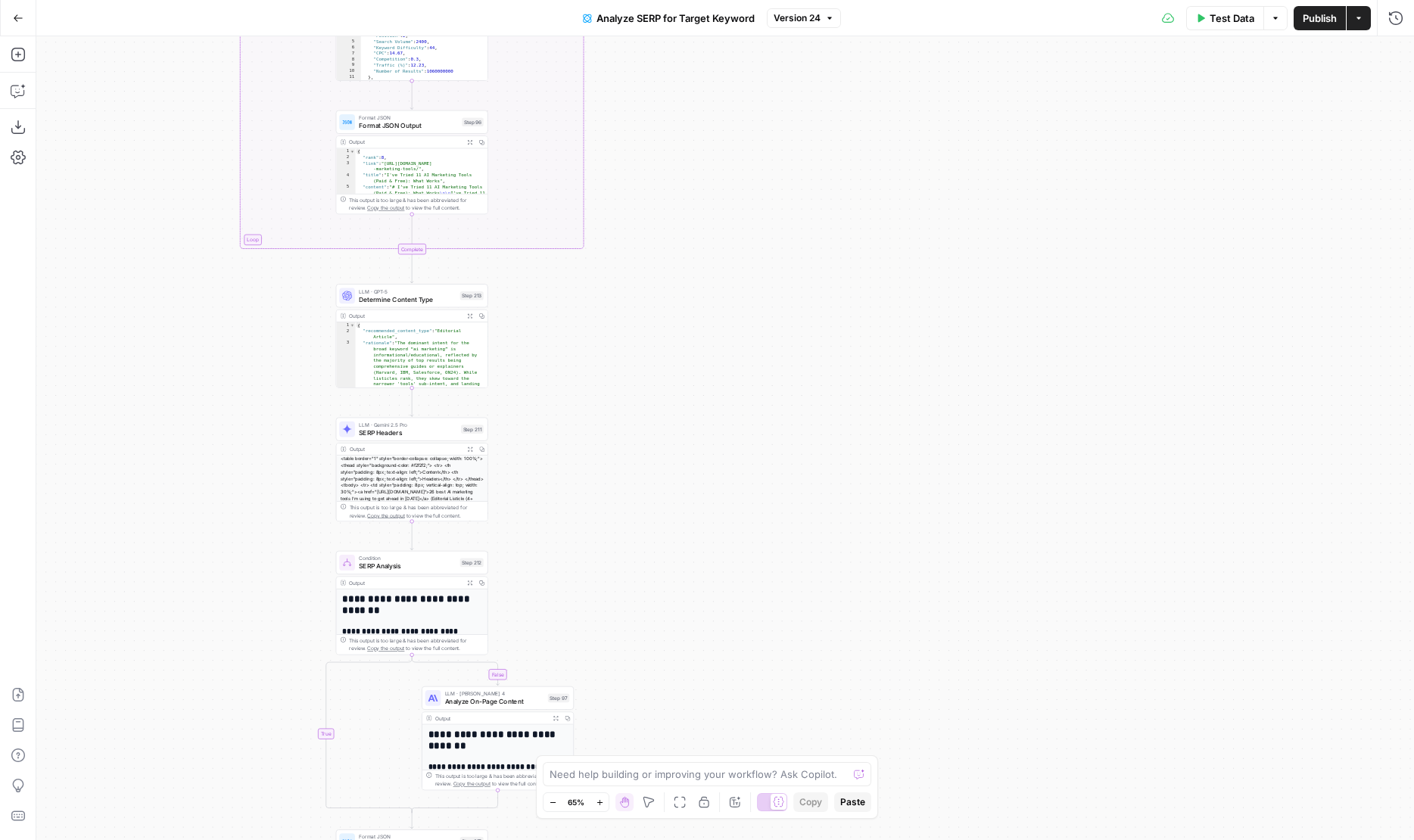
drag, startPoint x: 595, startPoint y: 105, endPoint x: 595, endPoint y: 498, distance: 393.0
click at [595, 498] on div "true false true false Workflow Input Settings Inputs Run Code · Python Get SERP…" at bounding box center [725, 438] width 1378 height 804
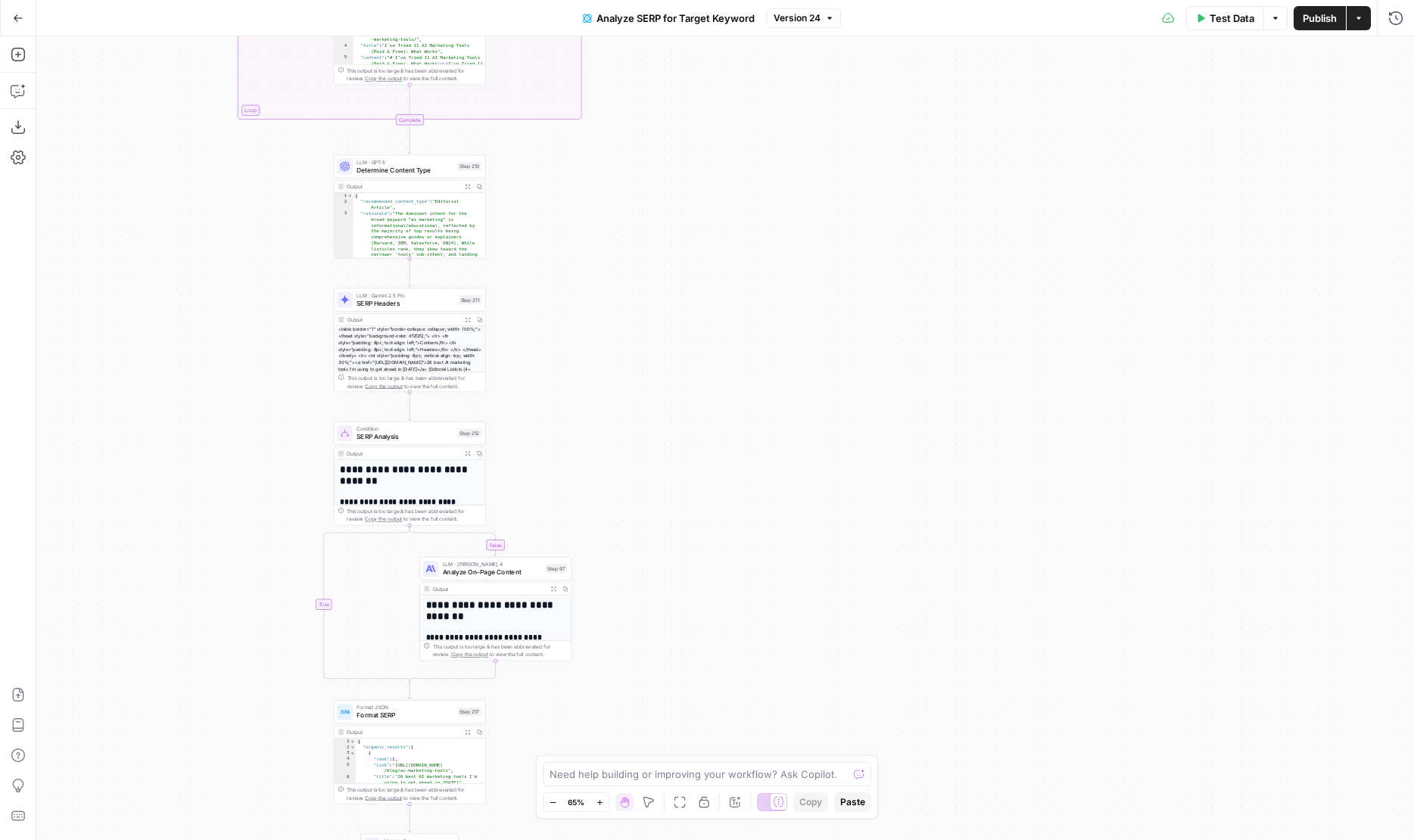
drag, startPoint x: 705, startPoint y: 525, endPoint x: 702, endPoint y: 377, distance: 148.0
click at [702, 377] on div "true false true false Workflow Input Settings Inputs Run Code · Python Get SERP…" at bounding box center [725, 438] width 1378 height 804
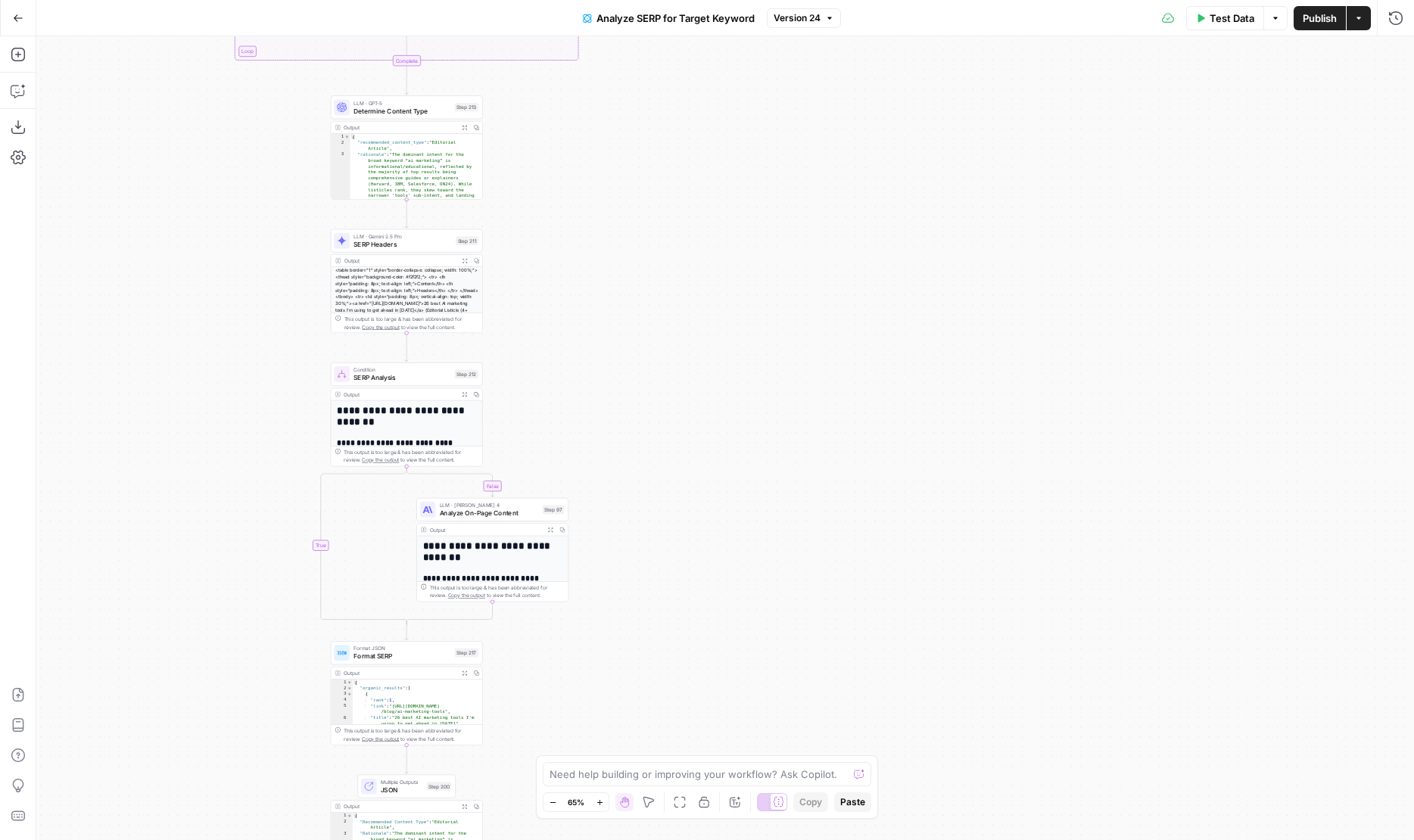
drag, startPoint x: 702, startPoint y: 377, endPoint x: 709, endPoint y: 583, distance: 206.1
click at [709, 583] on div "true false true false Workflow Input Settings Inputs Run Code · Python Get SERP…" at bounding box center [725, 438] width 1378 height 804
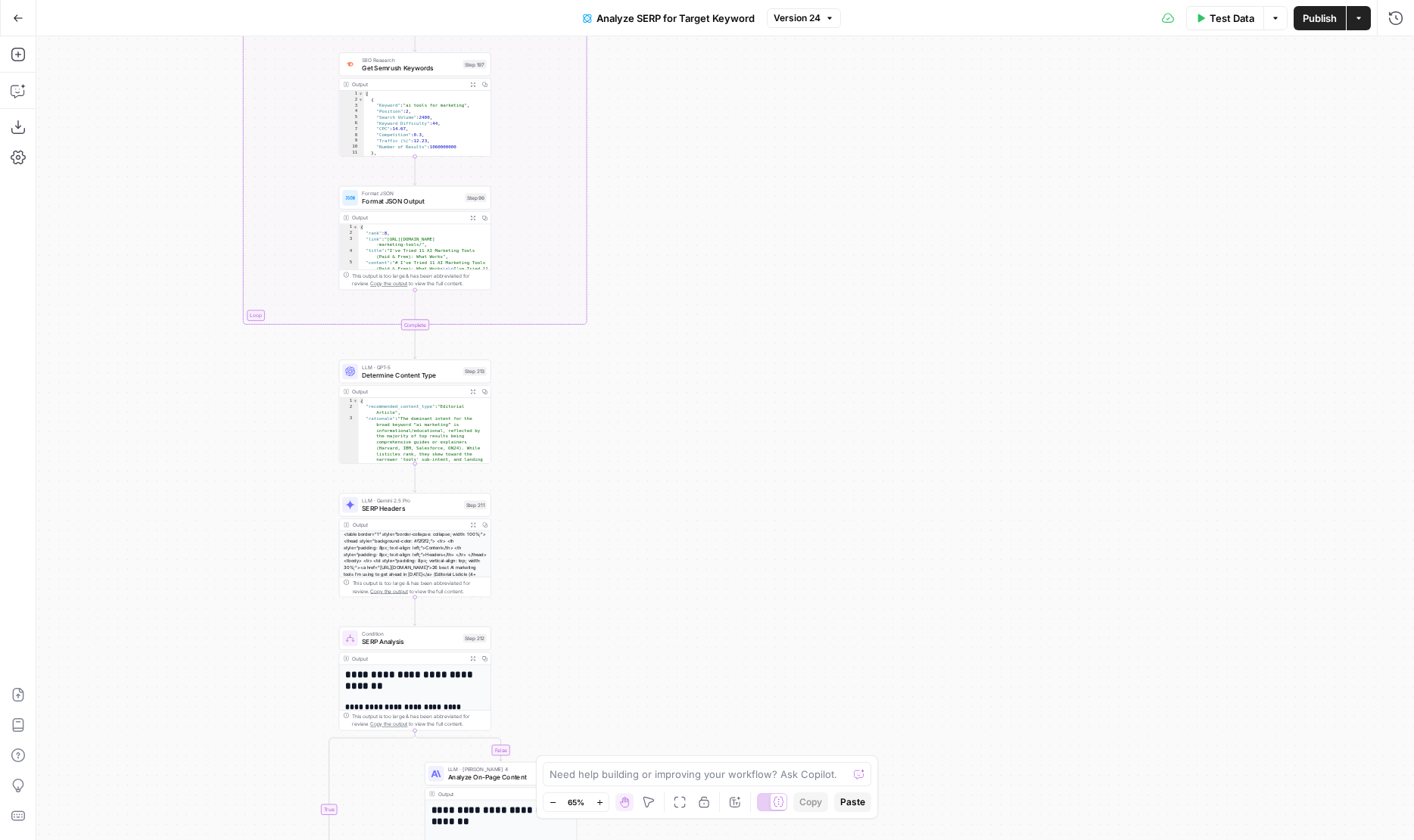
click at [449, 382] on div "LLM · GPT-5 Determine Content Type Step 213" at bounding box center [415, 371] width 152 height 23
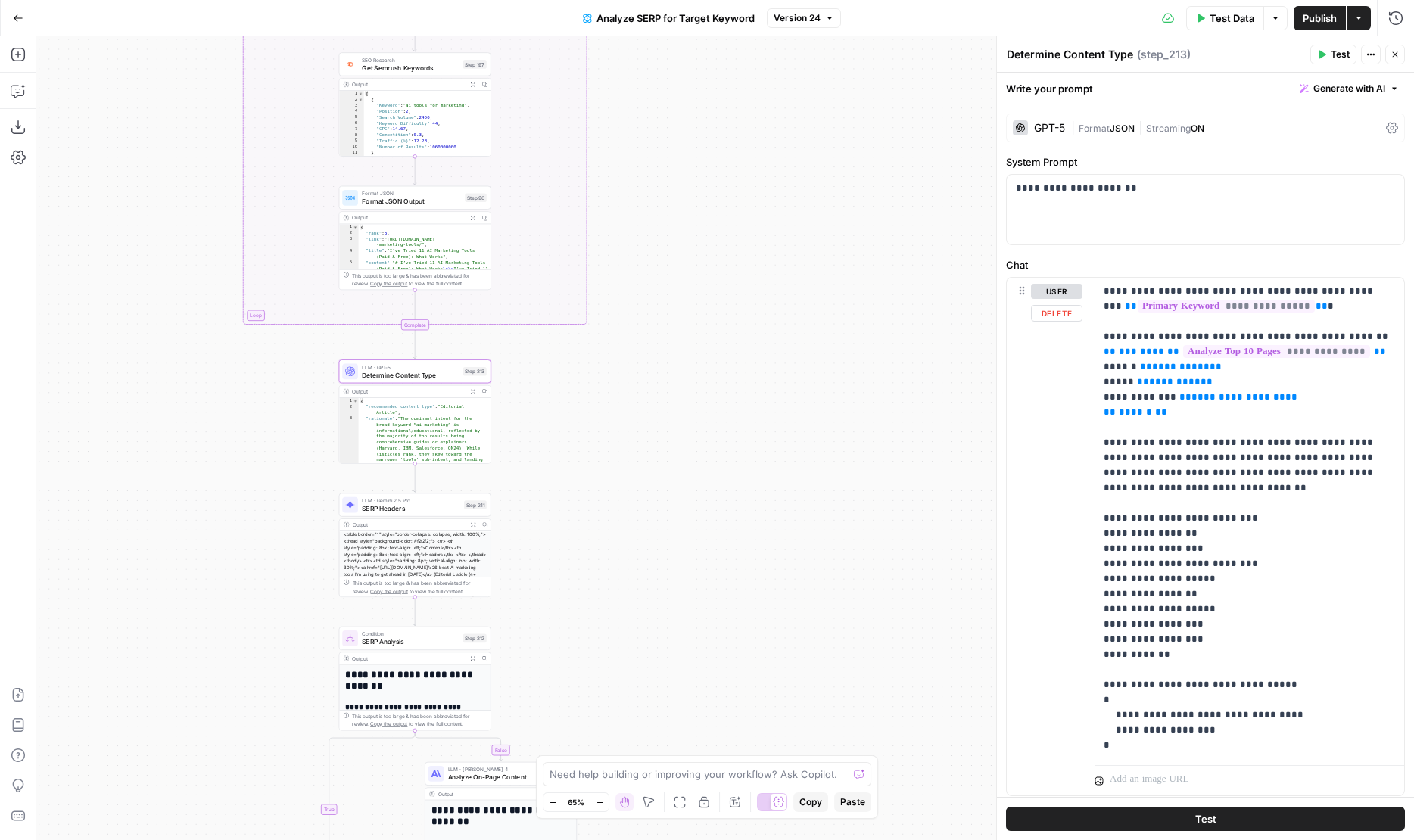
scroll to position [43, 0]
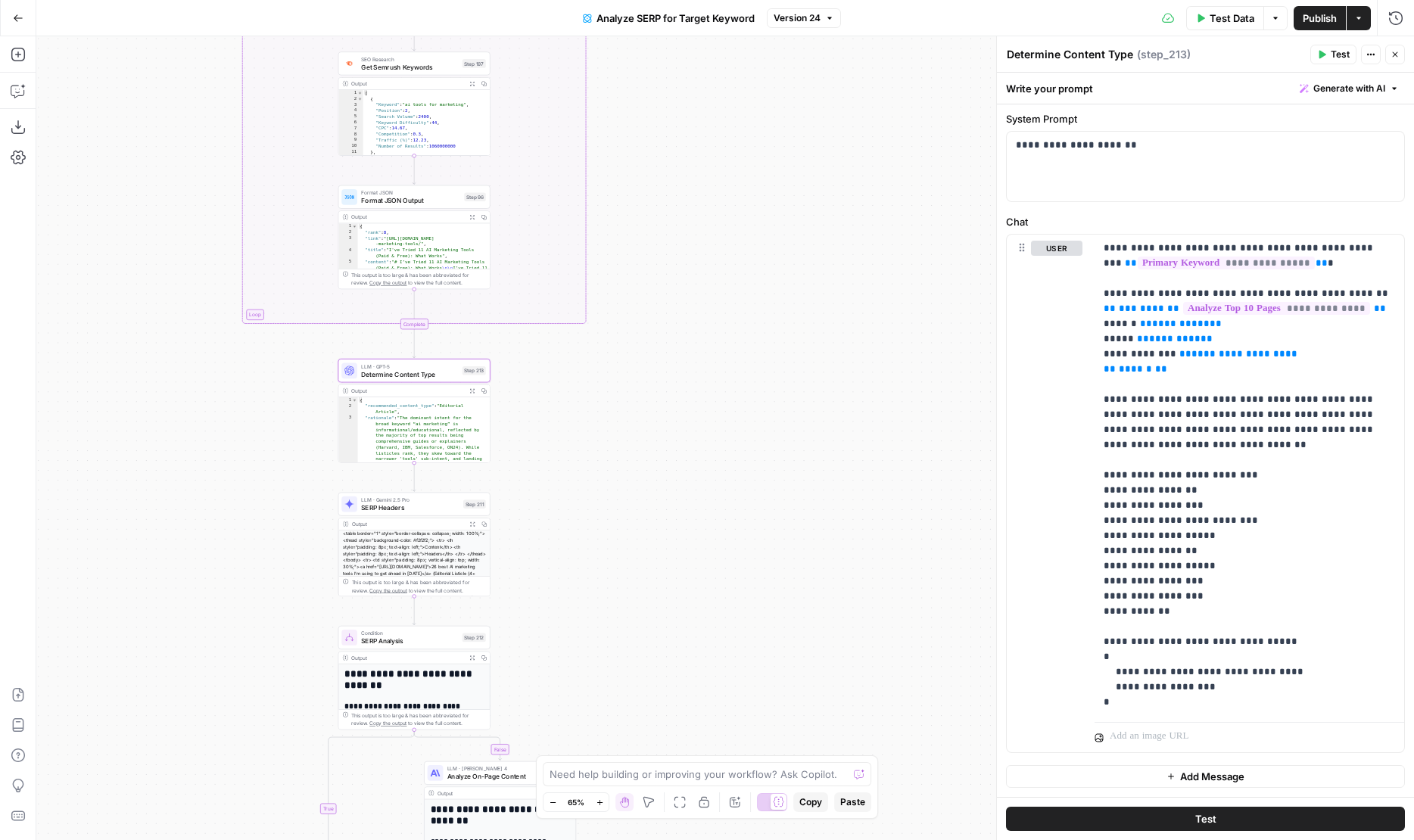
drag, startPoint x: 682, startPoint y: 243, endPoint x: 679, endPoint y: 579, distance: 336.0
click at [679, 570] on div "false false true true Workflow Input Settings Inputs Run Code · Python Get SERP…" at bounding box center [725, 438] width 1378 height 804
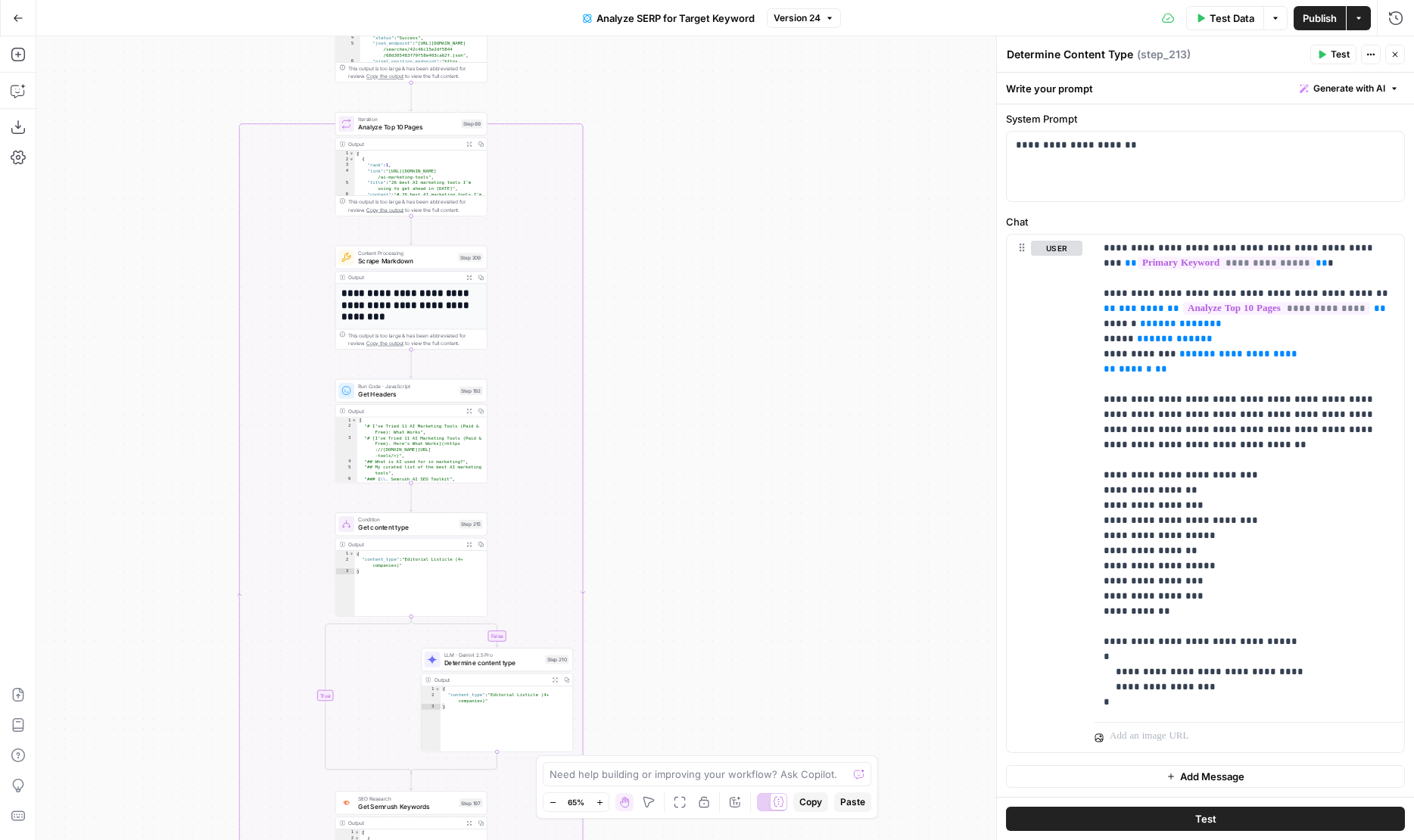
drag, startPoint x: 675, startPoint y: 225, endPoint x: 675, endPoint y: 607, distance: 382.0
click at [675, 607] on div "false false true true Workflow Input Settings Inputs Run Code · Python Get SERP…" at bounding box center [725, 438] width 1378 height 804
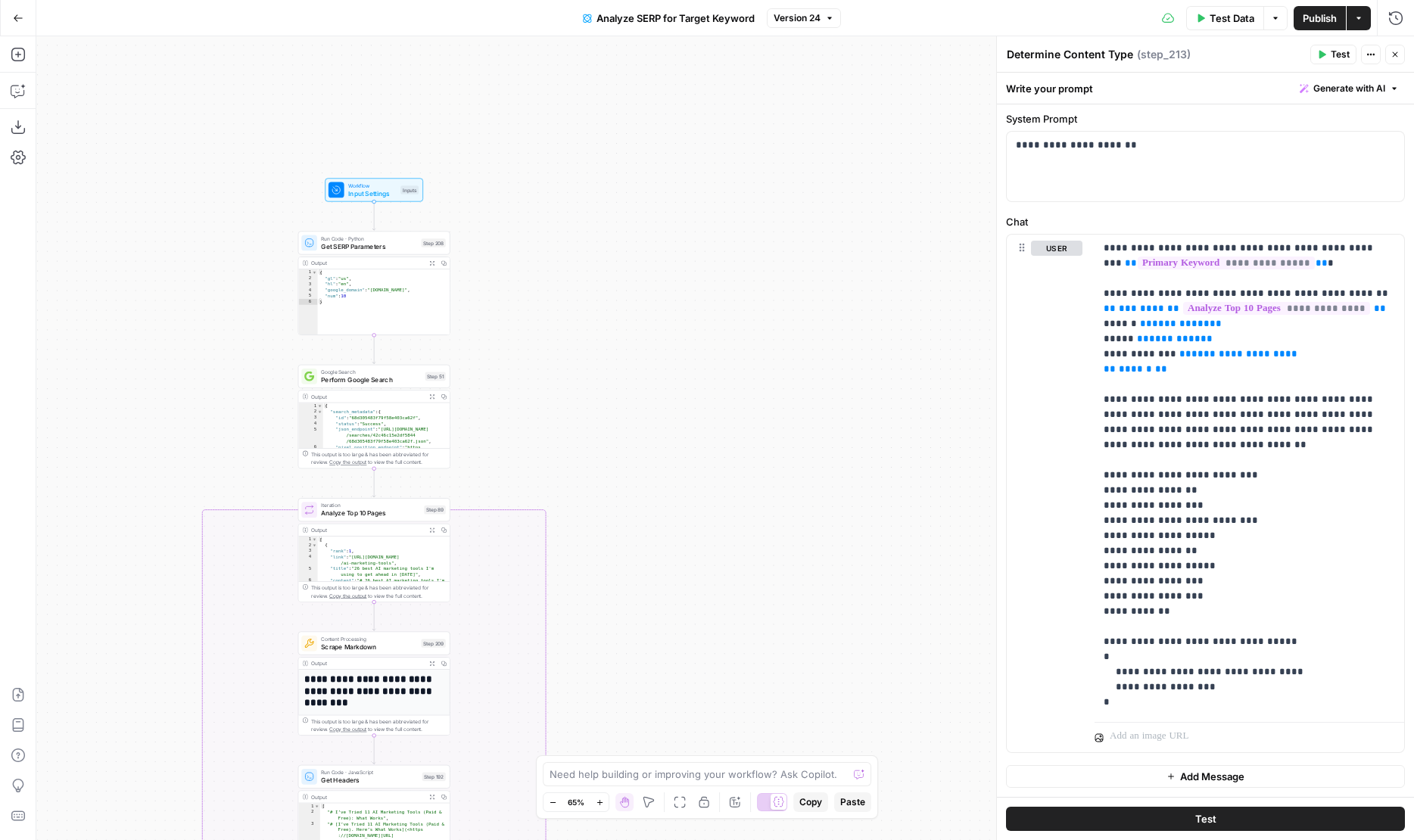
drag, startPoint x: 669, startPoint y: 271, endPoint x: 600, endPoint y: 187, distance: 108.7
click at [601, 187] on div "false false true true Workflow Input Settings Inputs Run Code · Python Get SERP…" at bounding box center [725, 438] width 1378 height 804
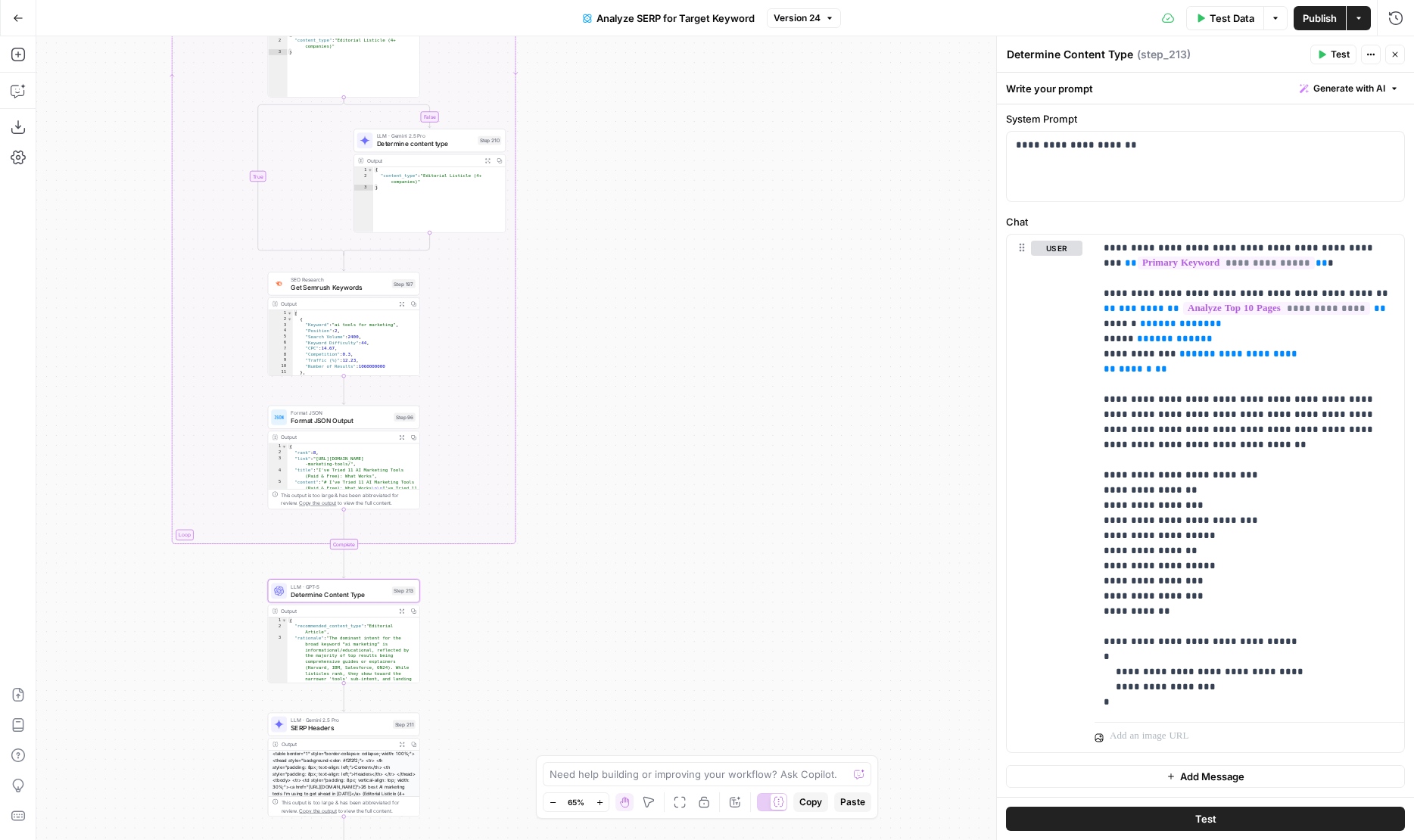
drag, startPoint x: 613, startPoint y: 624, endPoint x: 613, endPoint y: 173, distance: 451.0
click at [613, 173] on div "false false true true Workflow Input Settings Inputs Run Code · Python Get SERP…" at bounding box center [725, 438] width 1378 height 804
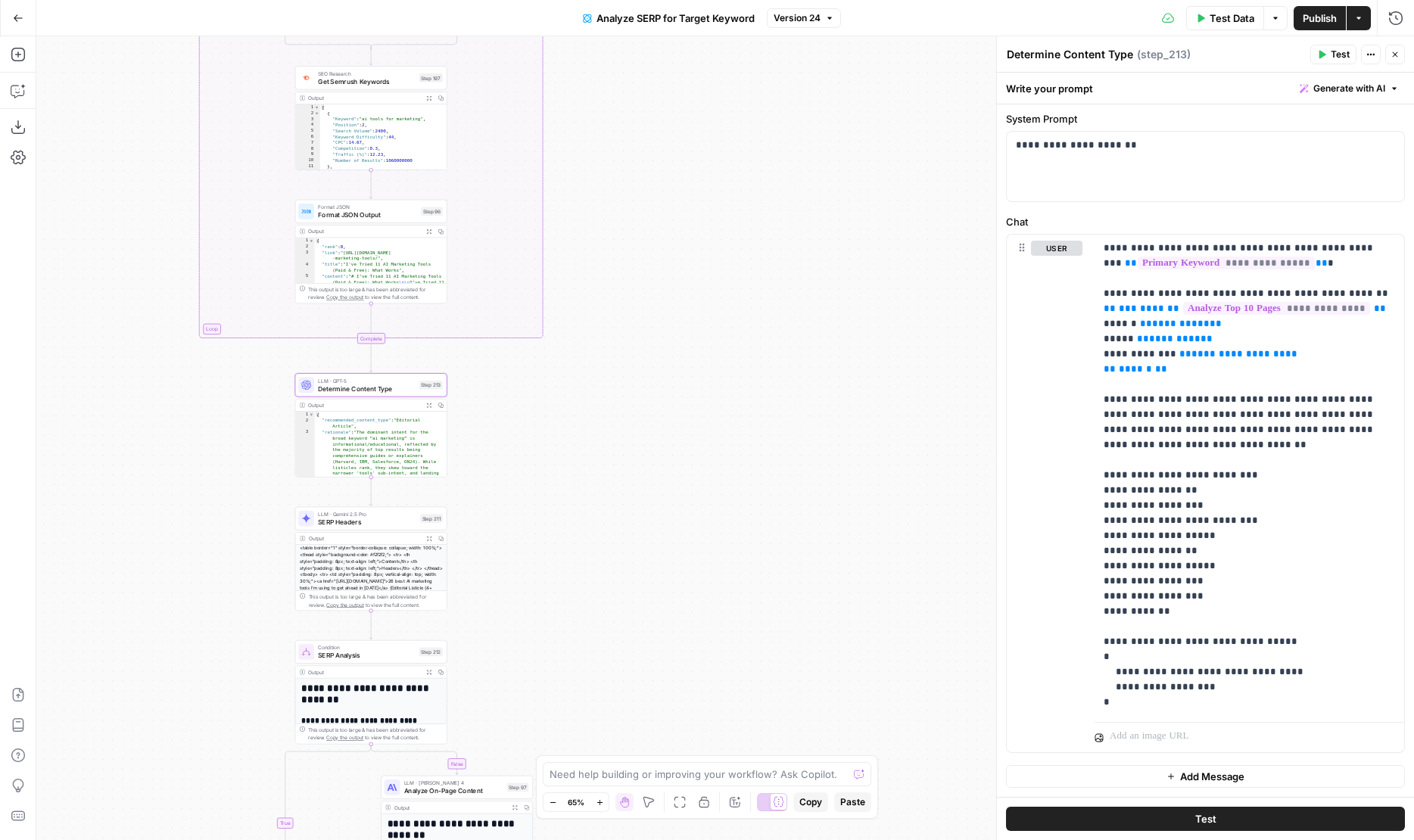
drag, startPoint x: 595, startPoint y: 431, endPoint x: 625, endPoint y: 232, distance: 201.2
click at [625, 232] on div "false false true true Workflow Input Settings Inputs Run Code · Python Get SERP…" at bounding box center [725, 438] width 1378 height 804
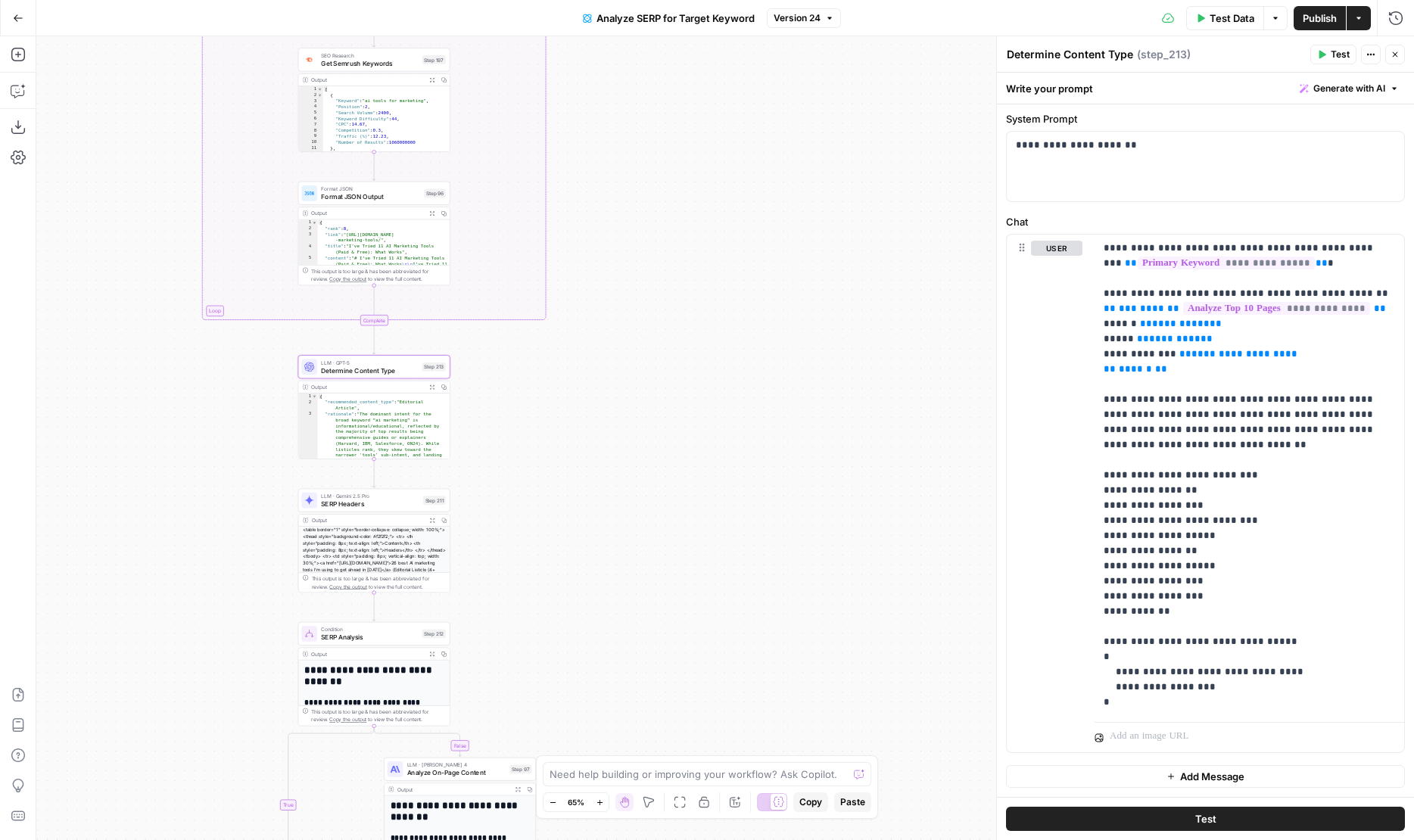
drag, startPoint x: 630, startPoint y: 488, endPoint x: 634, endPoint y: 285, distance: 203.0
click at [633, 285] on div "false false true true Workflow Input Settings Inputs Run Code · Python Get SERP…" at bounding box center [725, 438] width 1378 height 804
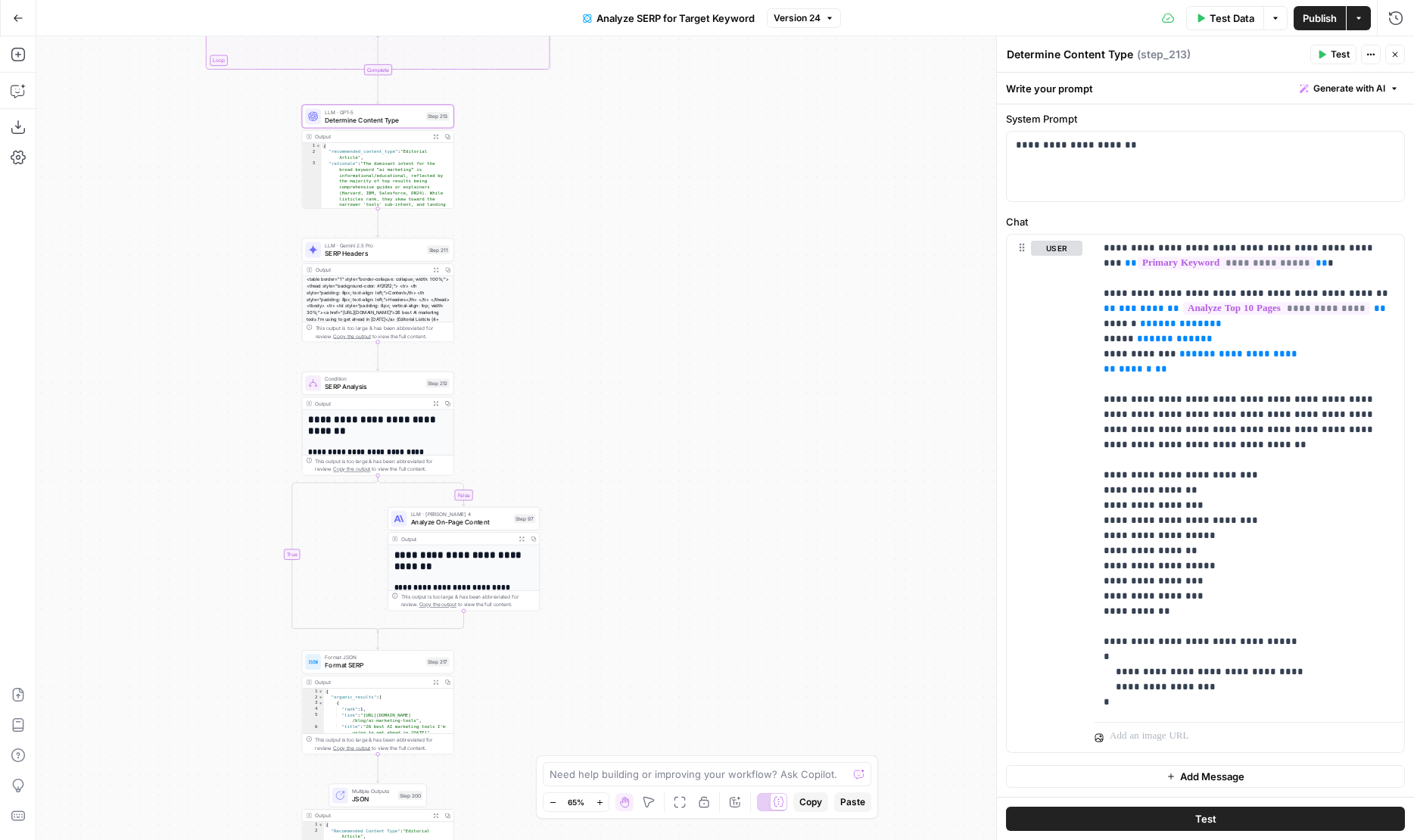
drag, startPoint x: 591, startPoint y: 346, endPoint x: 591, endPoint y: 232, distance: 114.0
click at [591, 232] on div "false false true true Workflow Input Settings Inputs Run Code · Python Get SERP…" at bounding box center [725, 438] width 1378 height 804
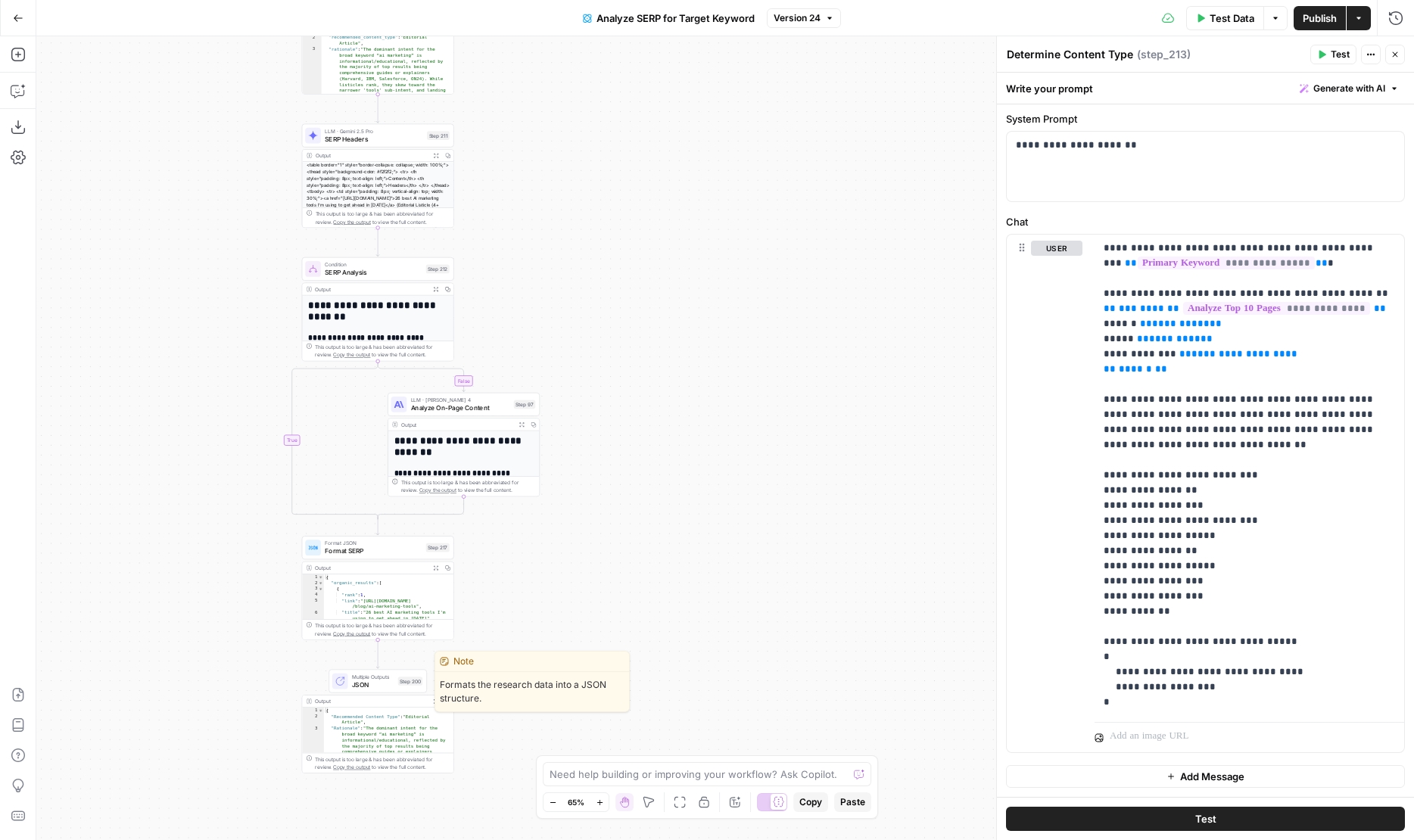
click at [355, 682] on span "JSON" at bounding box center [372, 684] width 42 height 10
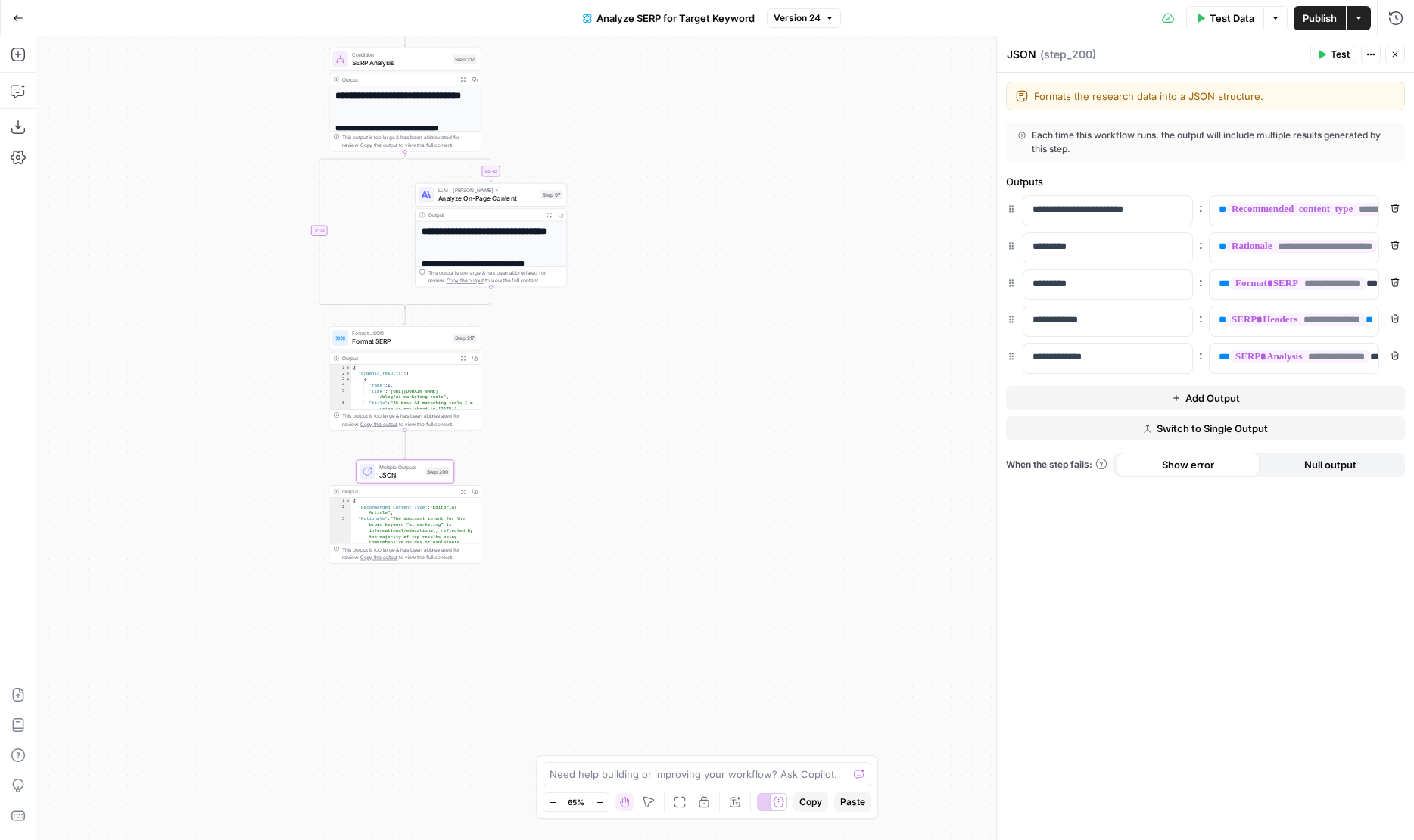
drag, startPoint x: 609, startPoint y: 492, endPoint x: 635, endPoint y: 283, distance: 210.6
click at [635, 282] on div "false false true true Workflow Input Settings Inputs Run Code · Python Get SERP…" at bounding box center [725, 438] width 1378 height 804
click at [358, 337] on span "Format SERP" at bounding box center [400, 341] width 97 height 10
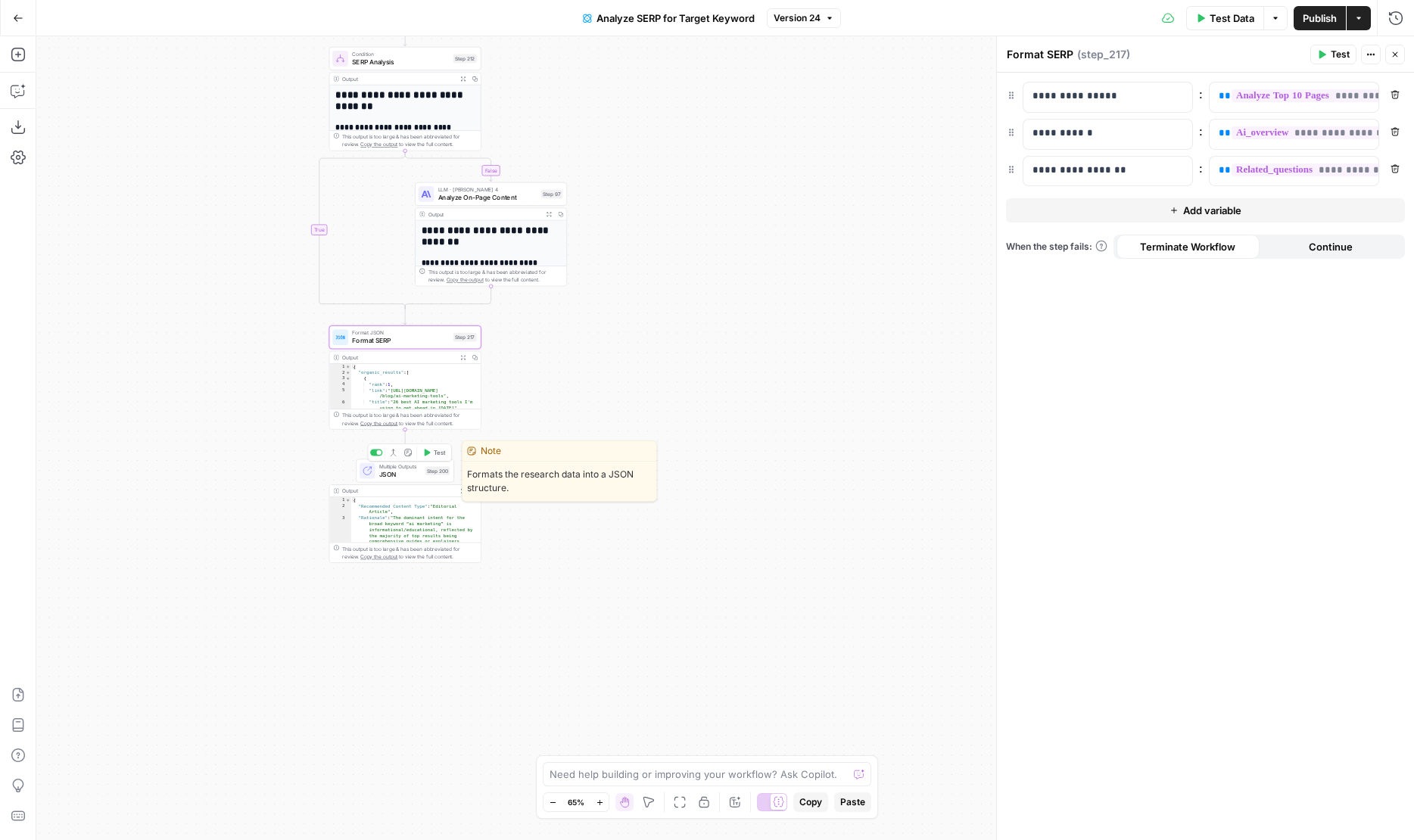
click at [407, 472] on span "JSON" at bounding box center [400, 474] width 42 height 10
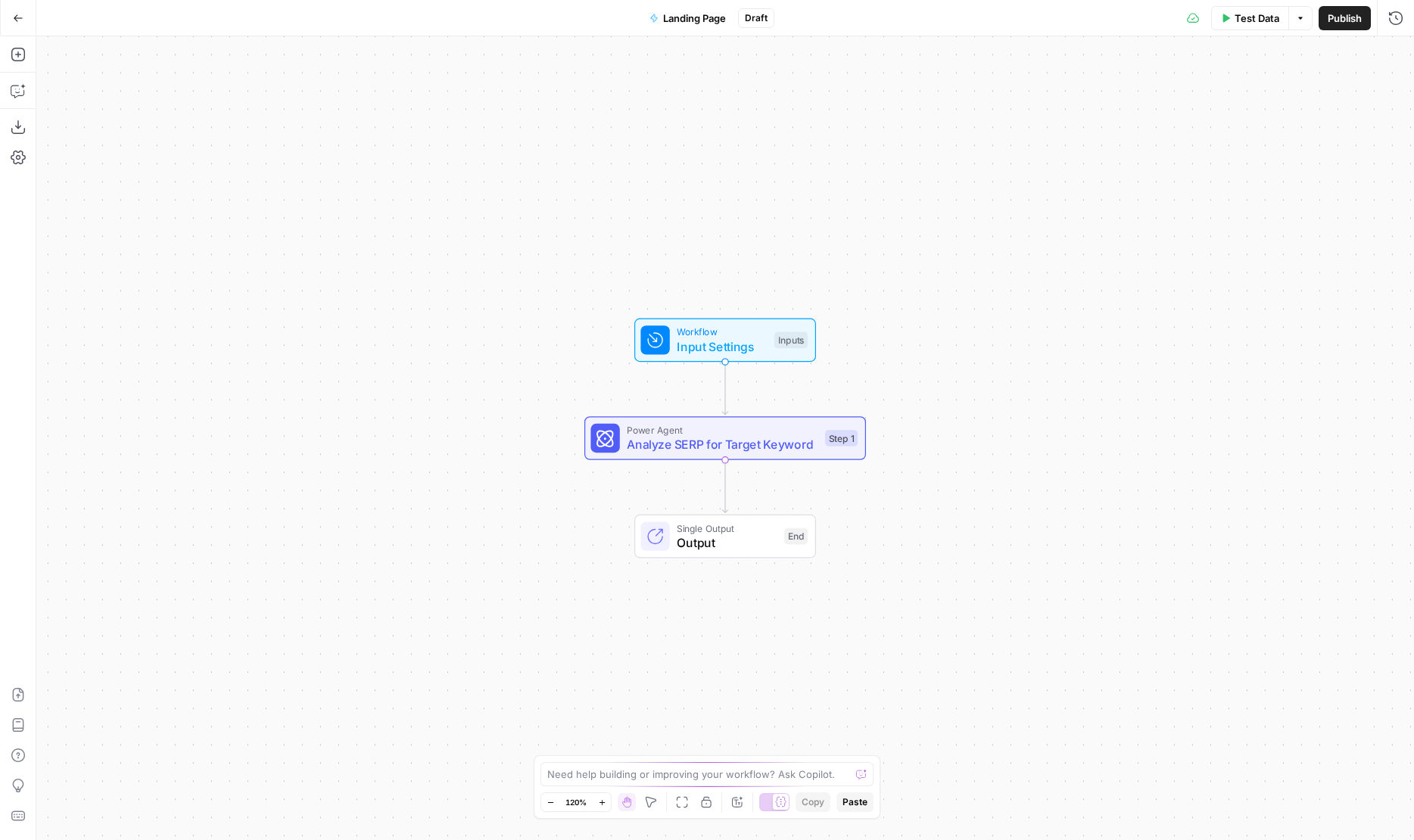
drag, startPoint x: 580, startPoint y: 556, endPoint x: 351, endPoint y: 556, distance: 229.0
click at [351, 556] on div "Workflow Input Settings Inputs Power Agent Analyze SERP for Target Keyword Step…" at bounding box center [725, 438] width 1378 height 804
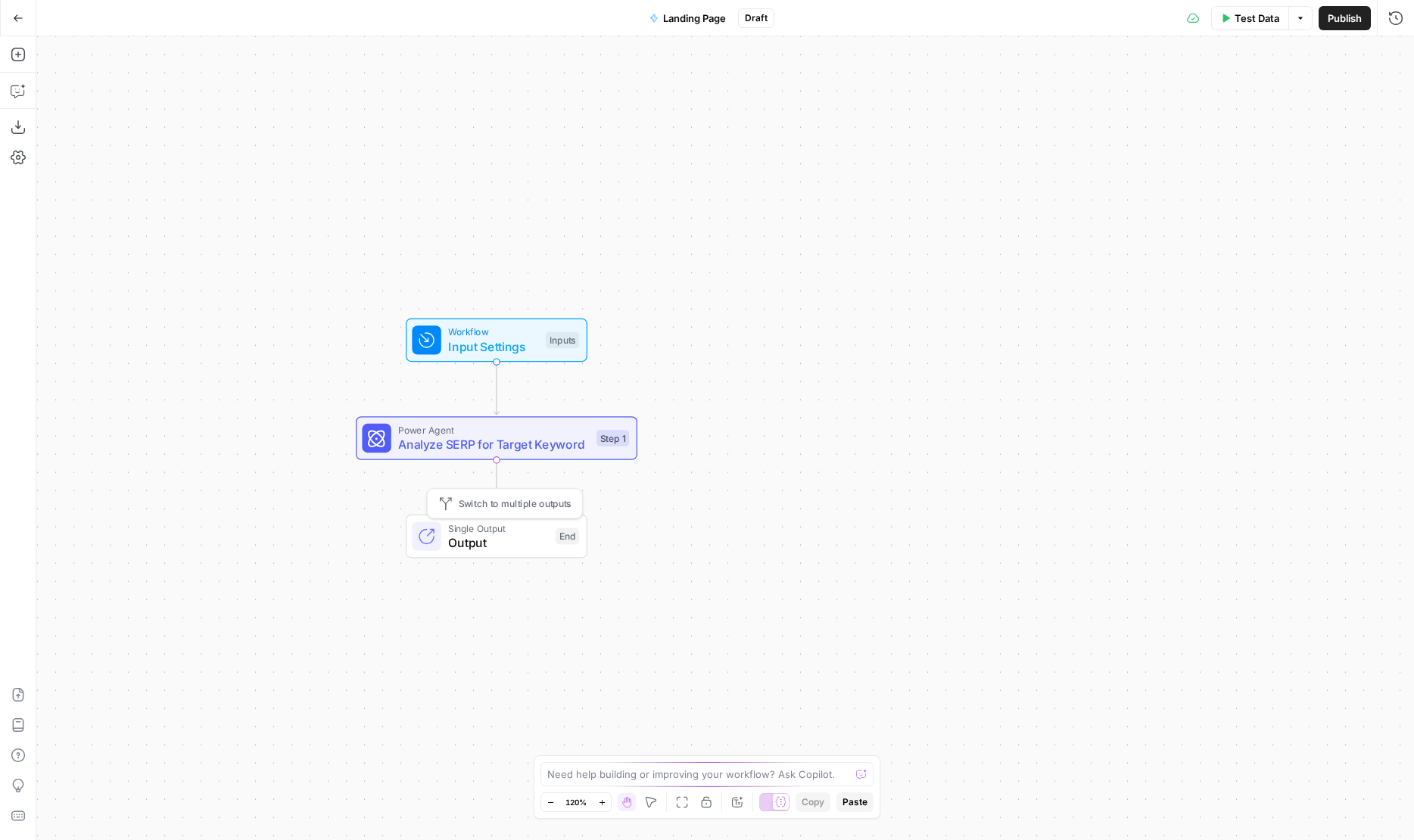
click at [502, 541] on span "Output" at bounding box center [498, 543] width 100 height 18
click at [464, 537] on span "Output" at bounding box center [498, 543] width 100 height 18
click at [1106, 126] on button "Switch to Multiple Outputs" at bounding box center [1205, 125] width 399 height 24
type textarea "Format Outputs"
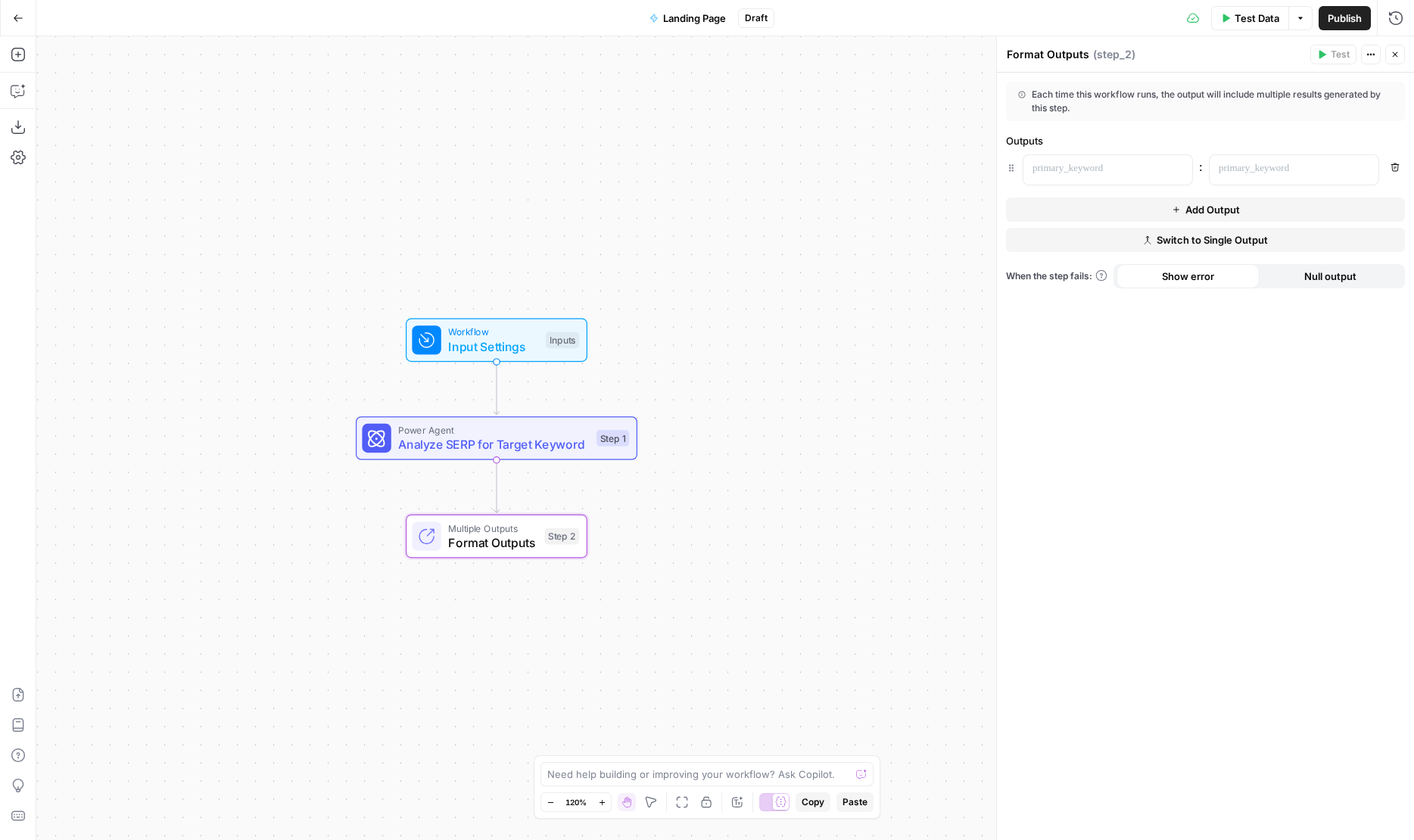
click at [1171, 247] on span "Switch to Single Output" at bounding box center [1212, 240] width 112 height 15
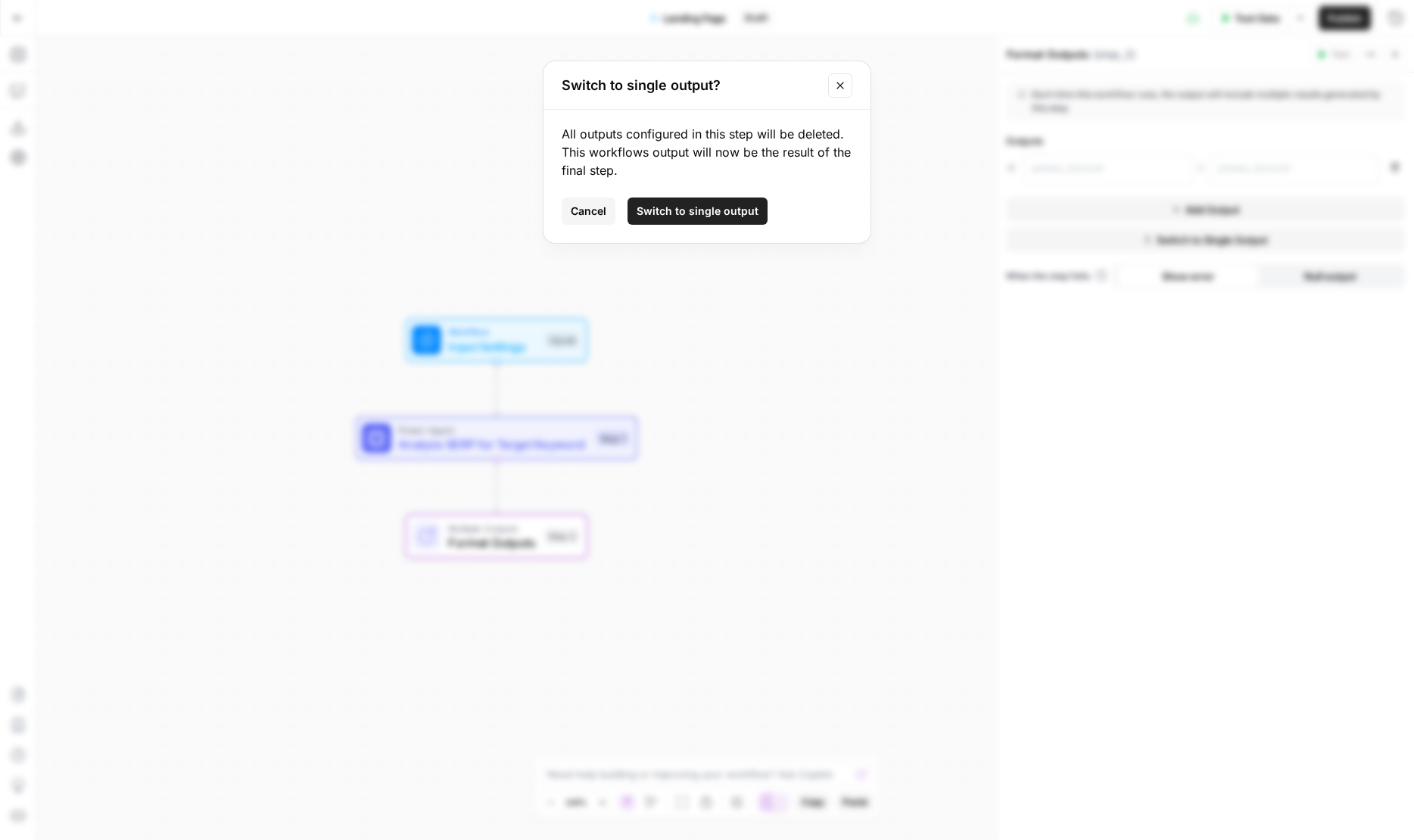
click at [642, 208] on span "Switch to single output" at bounding box center [697, 212] width 122 height 15
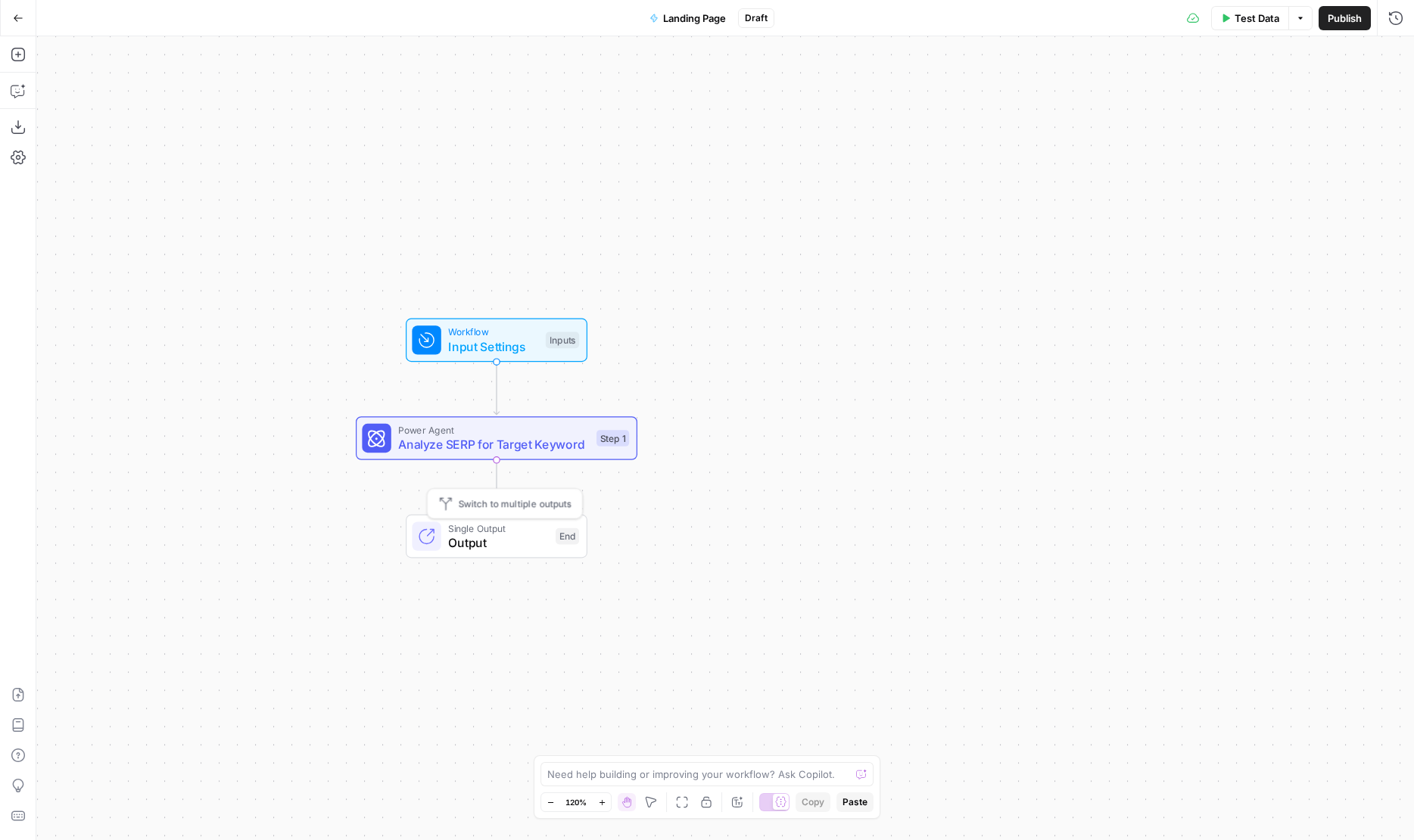
click at [469, 538] on span "Output" at bounding box center [498, 543] width 100 height 18
click at [1121, 121] on button "Switch to Multiple Outputs" at bounding box center [1205, 125] width 399 height 24
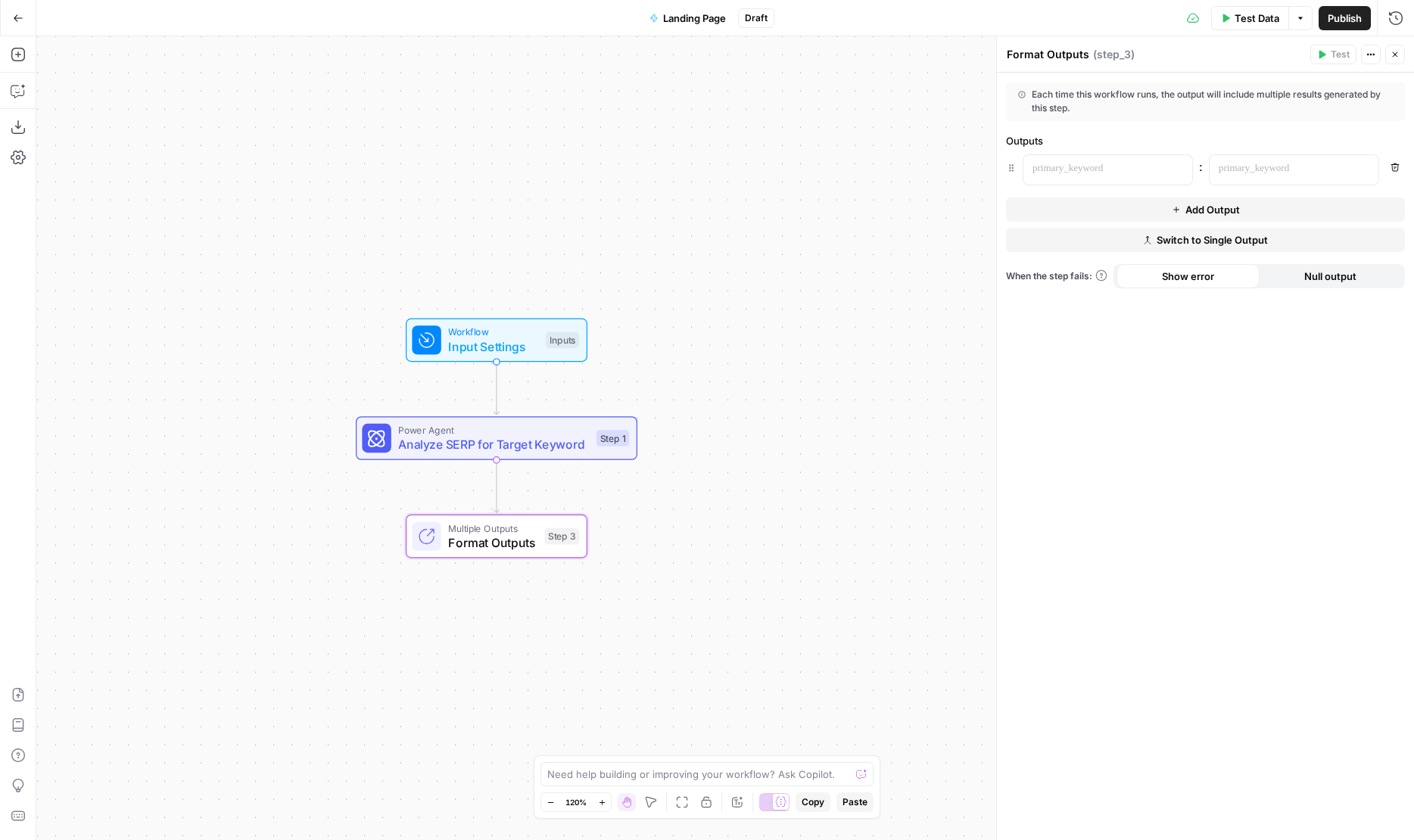
click at [1176, 232] on span "Switch to Single Output" at bounding box center [1212, 240] width 112 height 15
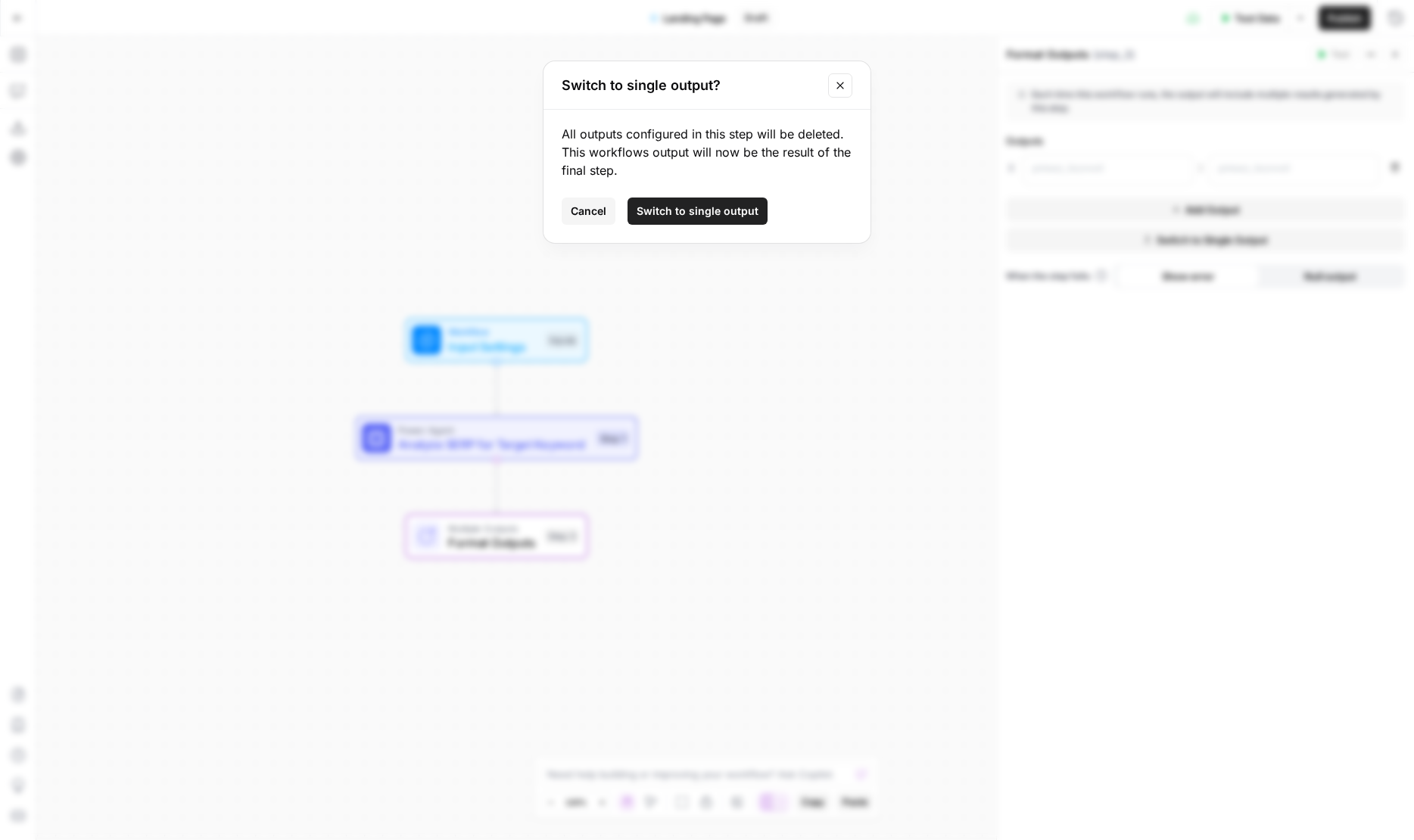
click at [842, 85] on icon "Close modal" at bounding box center [840, 85] width 12 height 12
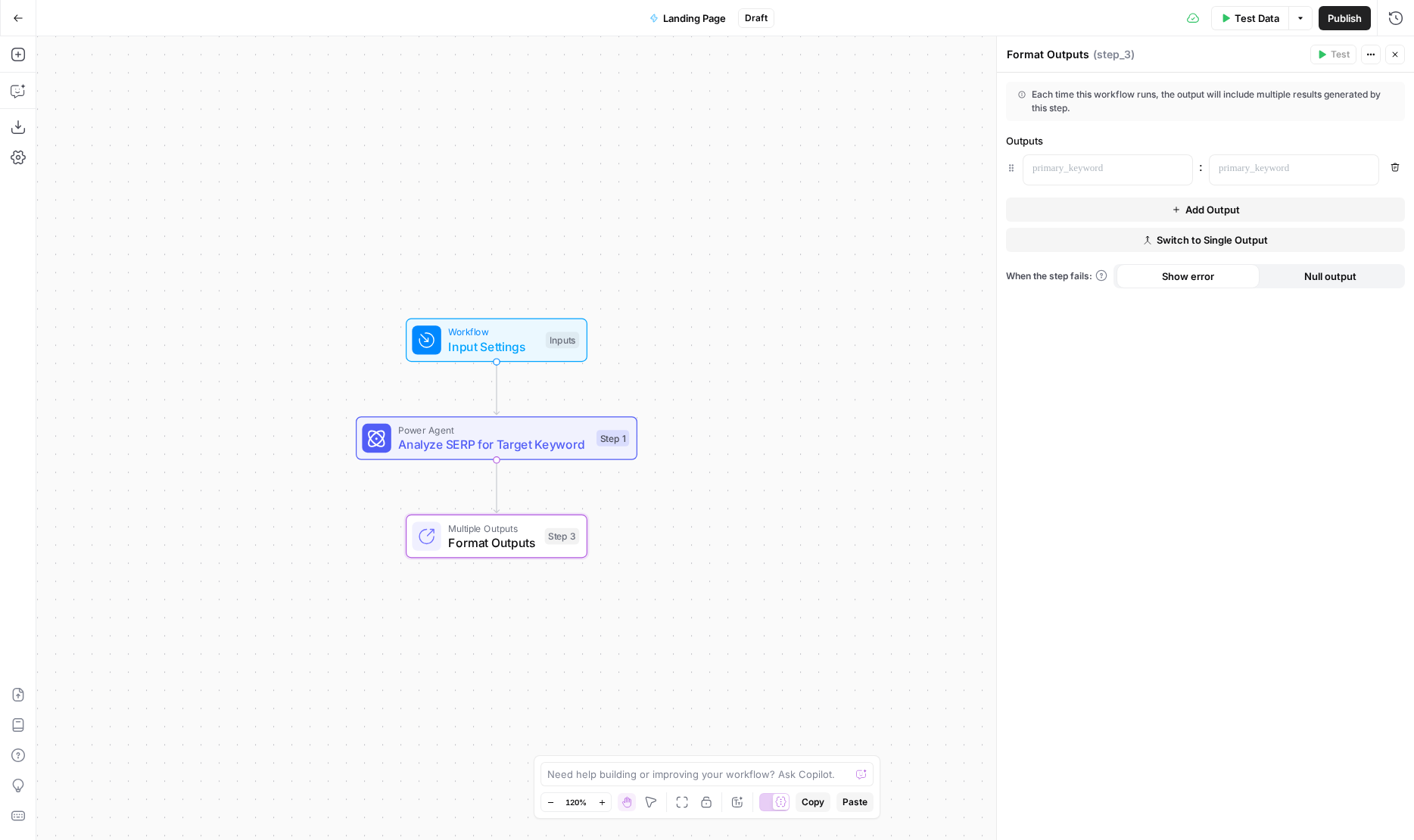
click at [1176, 240] on span "Switch to Single Output" at bounding box center [1212, 240] width 112 height 15
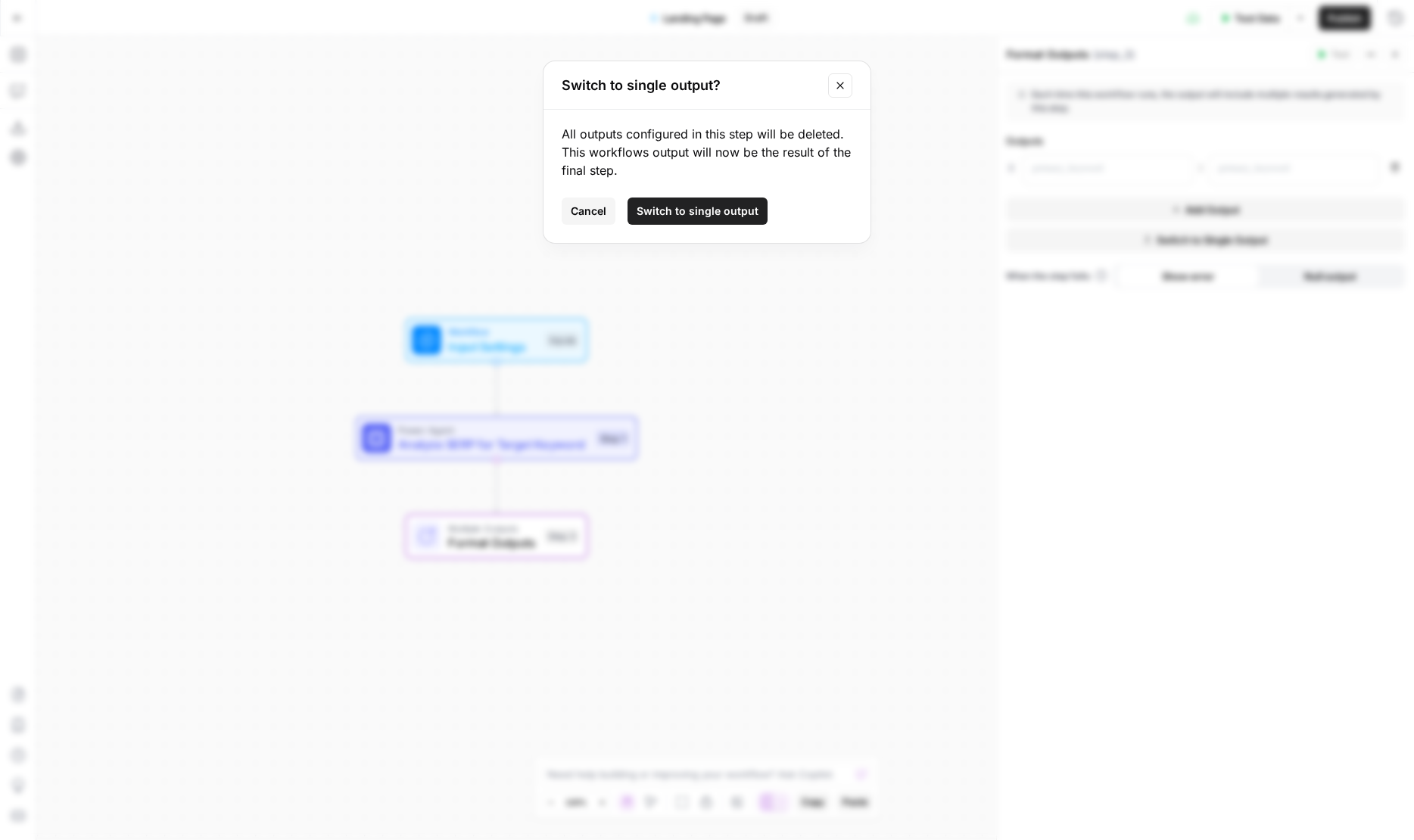
click at [719, 219] on button "Switch to single output" at bounding box center [698, 211] width 140 height 27
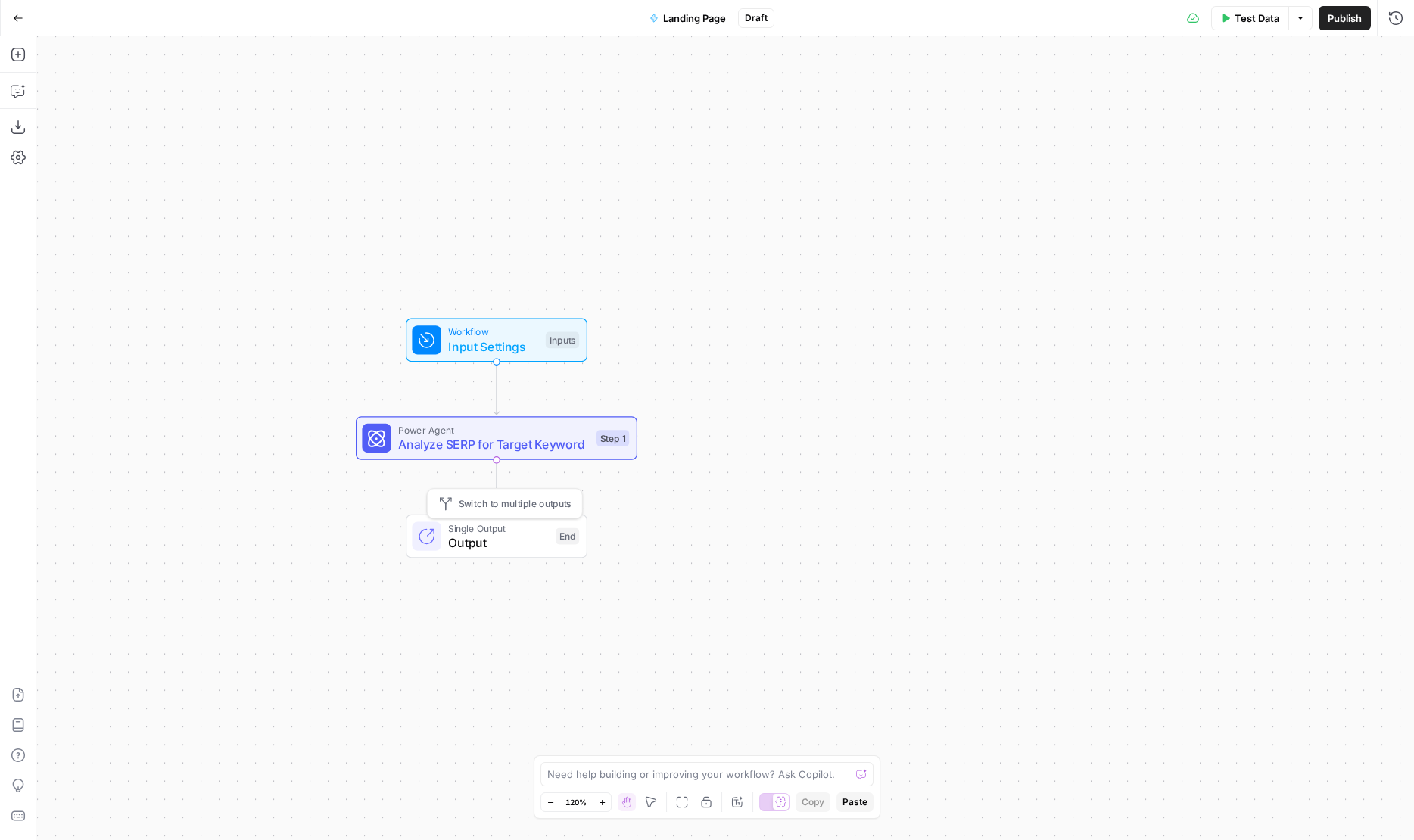
click at [480, 545] on span "Output" at bounding box center [498, 543] width 100 height 18
click at [1395, 52] on icon "button" at bounding box center [1395, 55] width 9 height 9
